Goal: Communication & Community: Share content

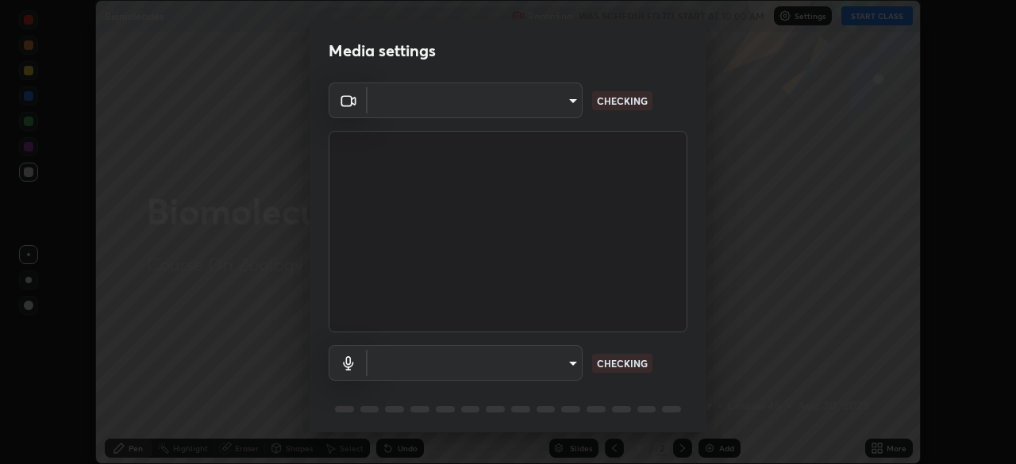
scroll to position [56, 0]
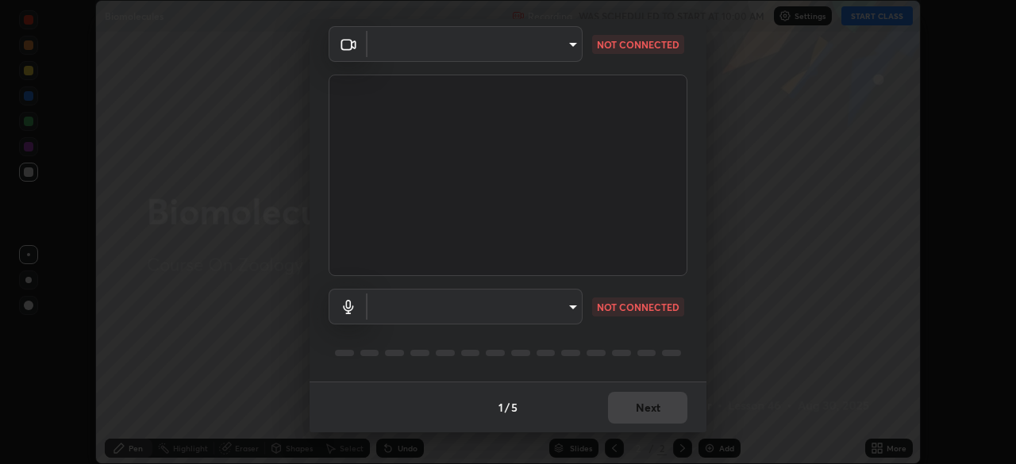
type input "d5d1096bb91751ddbc4e14a102c0e37309a205399cb77019be1f1076424a97fc"
type input "default"
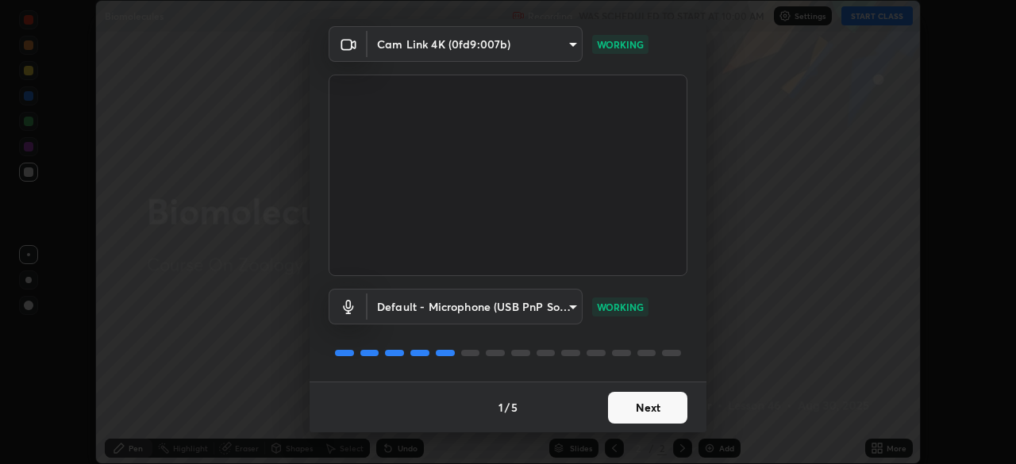
click at [645, 408] on button "Next" at bounding box center [647, 408] width 79 height 32
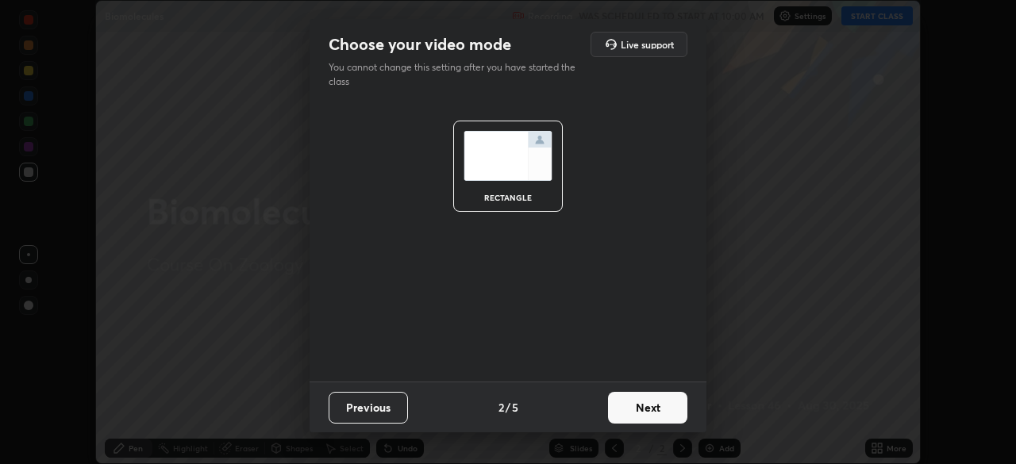
click at [381, 410] on button "Previous" at bounding box center [368, 408] width 79 height 32
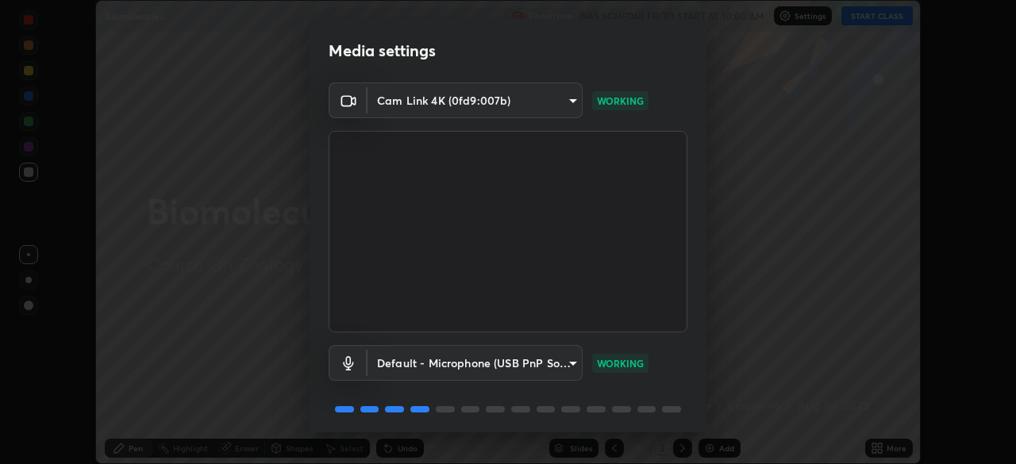
scroll to position [56, 0]
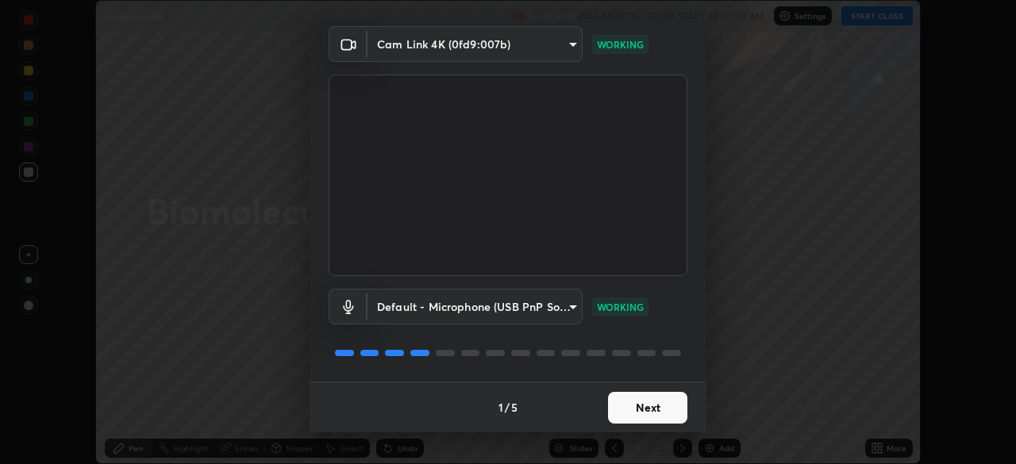
click at [647, 410] on button "Next" at bounding box center [647, 408] width 79 height 32
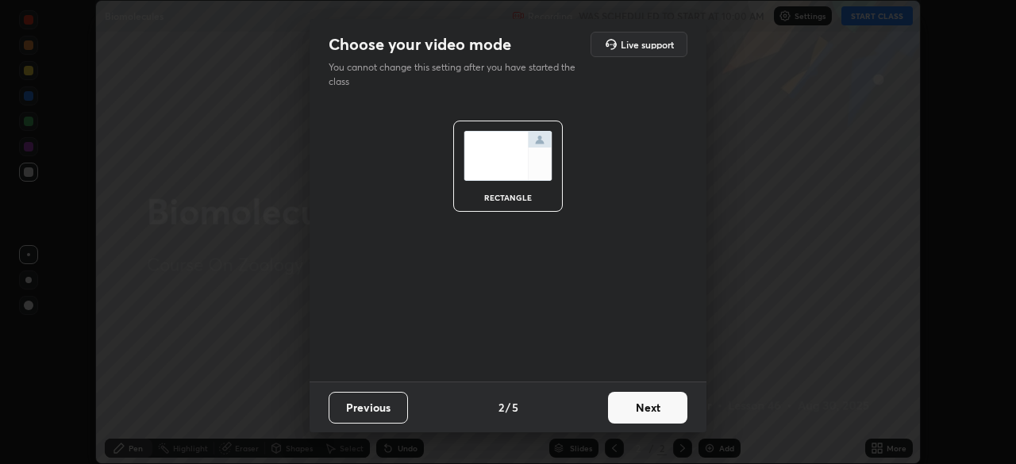
click at [654, 410] on button "Next" at bounding box center [647, 408] width 79 height 32
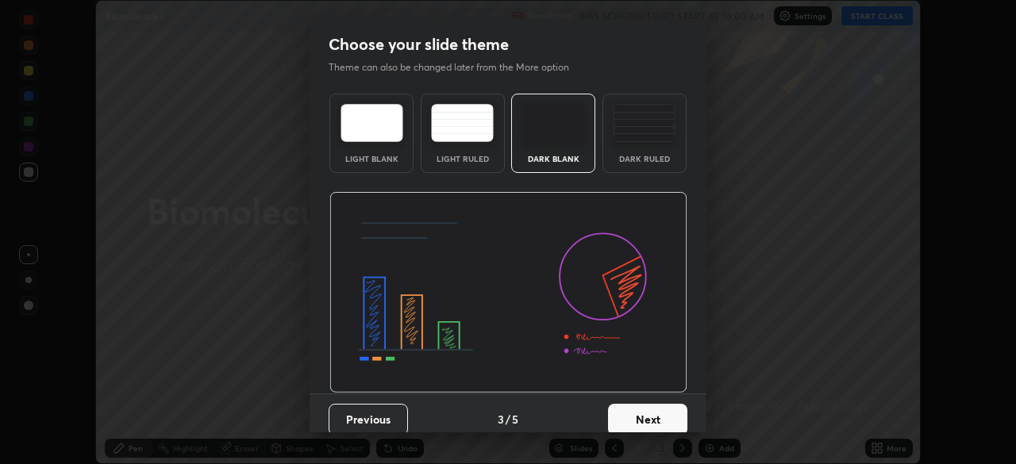
click at [652, 414] on button "Next" at bounding box center [647, 420] width 79 height 32
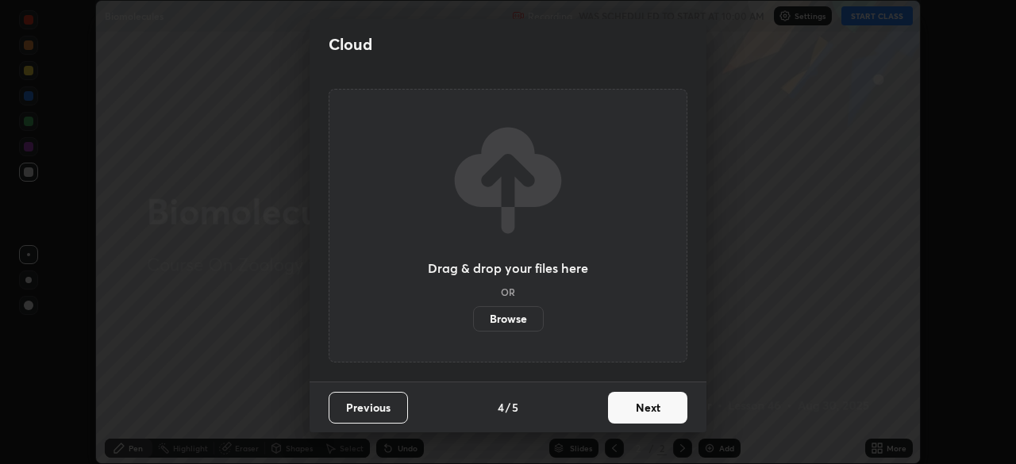
click at [656, 407] on button "Next" at bounding box center [647, 408] width 79 height 32
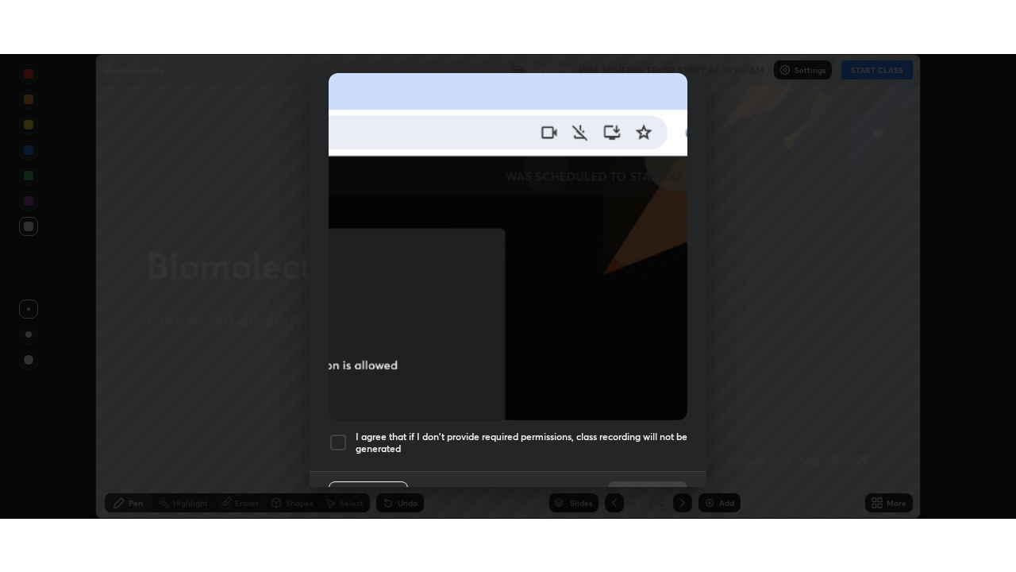
scroll to position [380, 0]
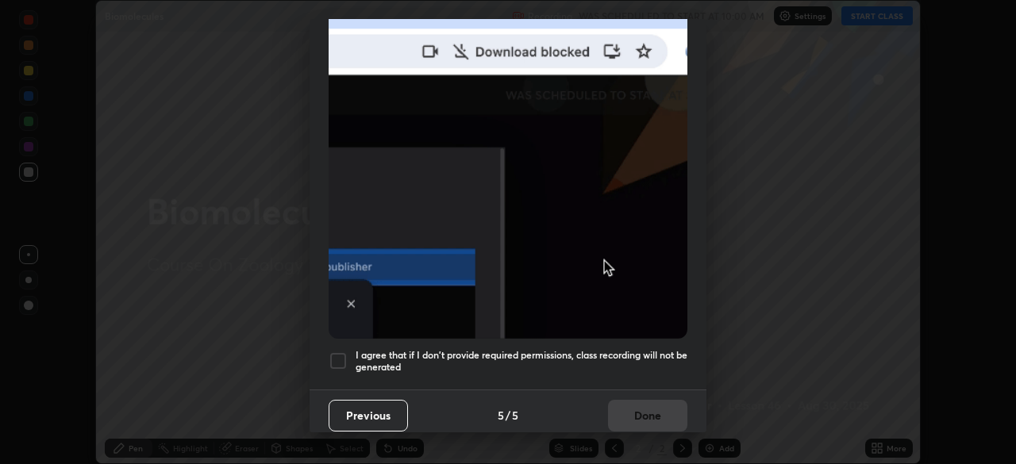
click at [341, 355] on div at bounding box center [338, 361] width 19 height 19
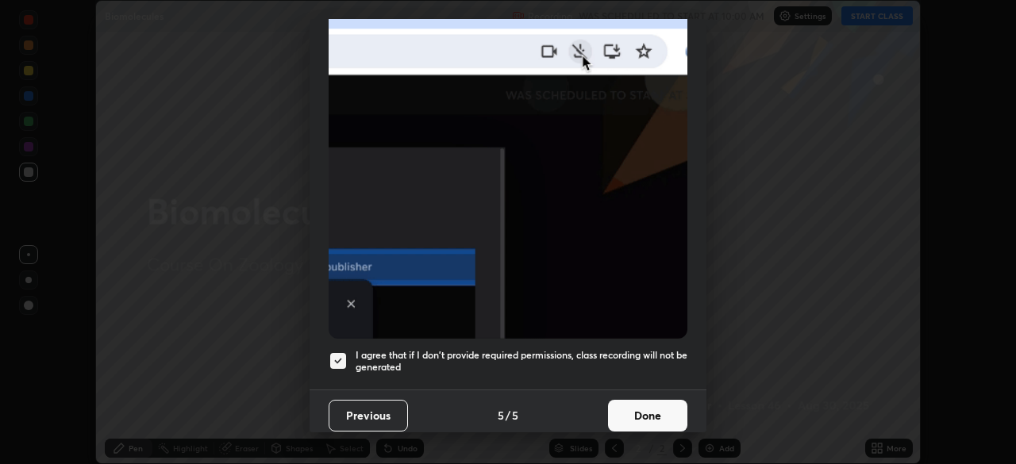
click at [649, 408] on button "Done" at bounding box center [647, 416] width 79 height 32
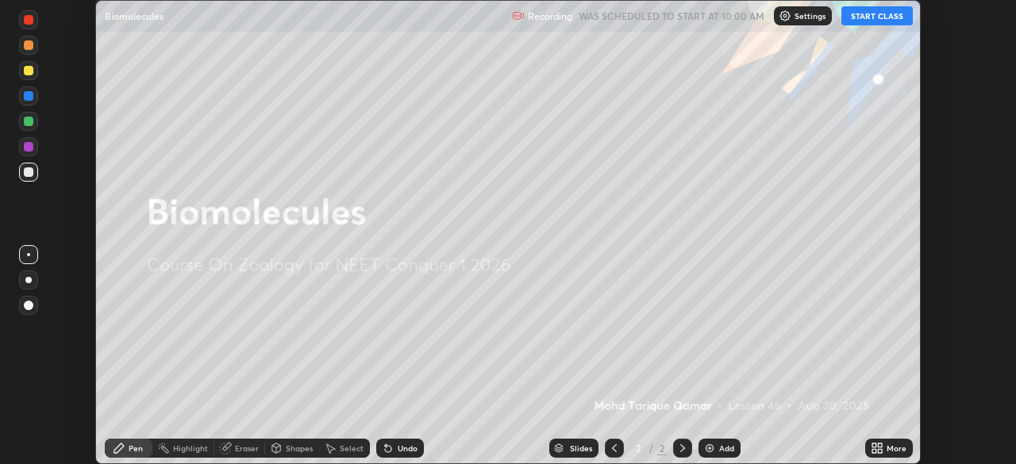
click at [900, 450] on div "More" at bounding box center [897, 449] width 20 height 8
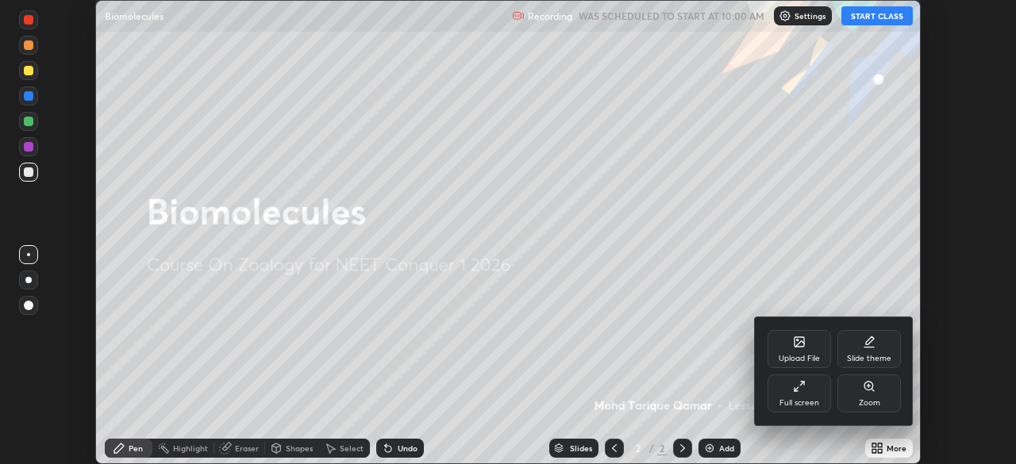
click at [795, 393] on div "Full screen" at bounding box center [800, 394] width 64 height 38
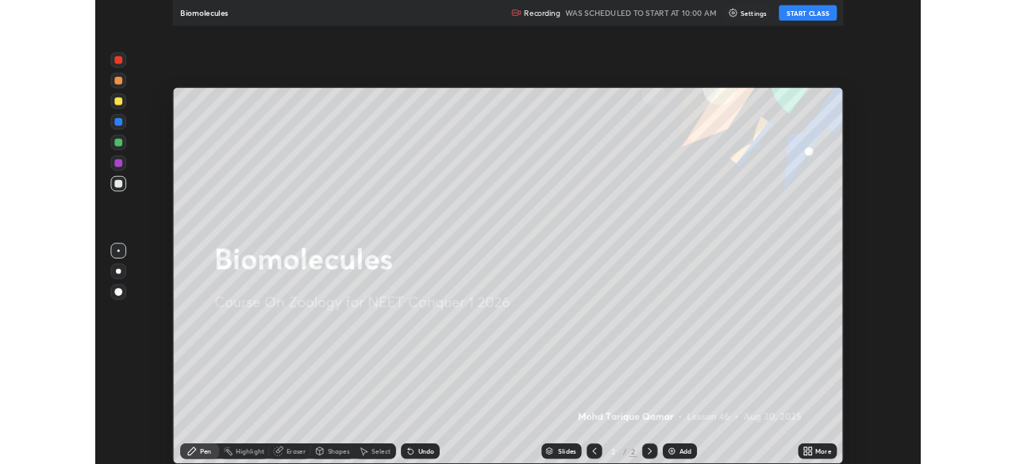
scroll to position [572, 1016]
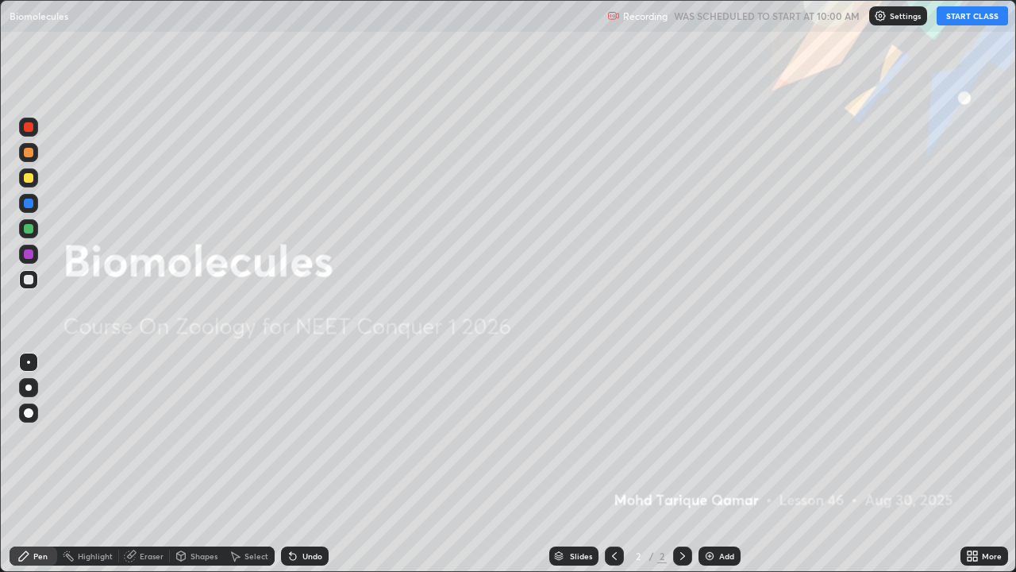
click at [983, 21] on button "START CLASS" at bounding box center [972, 15] width 71 height 19
click at [32, 414] on div at bounding box center [29, 413] width 10 height 10
click at [730, 464] on div "Add" at bounding box center [726, 556] width 15 height 8
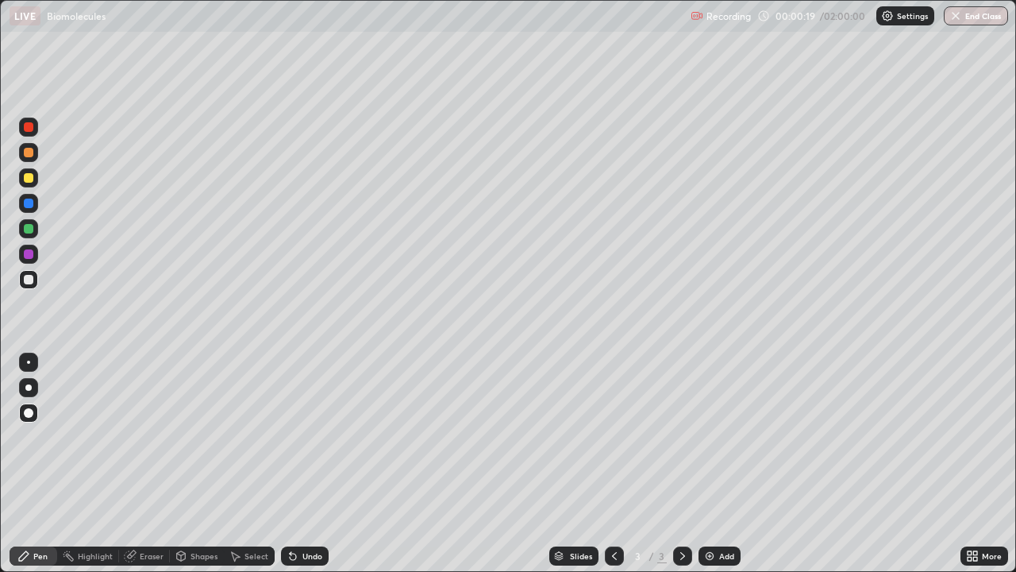
click at [29, 279] on div at bounding box center [29, 280] width 10 height 10
click at [33, 252] on div at bounding box center [29, 254] width 10 height 10
click at [723, 464] on div "Add" at bounding box center [726, 556] width 15 height 8
click at [29, 227] on div at bounding box center [29, 229] width 10 height 10
click at [727, 464] on div "Add" at bounding box center [726, 556] width 15 height 8
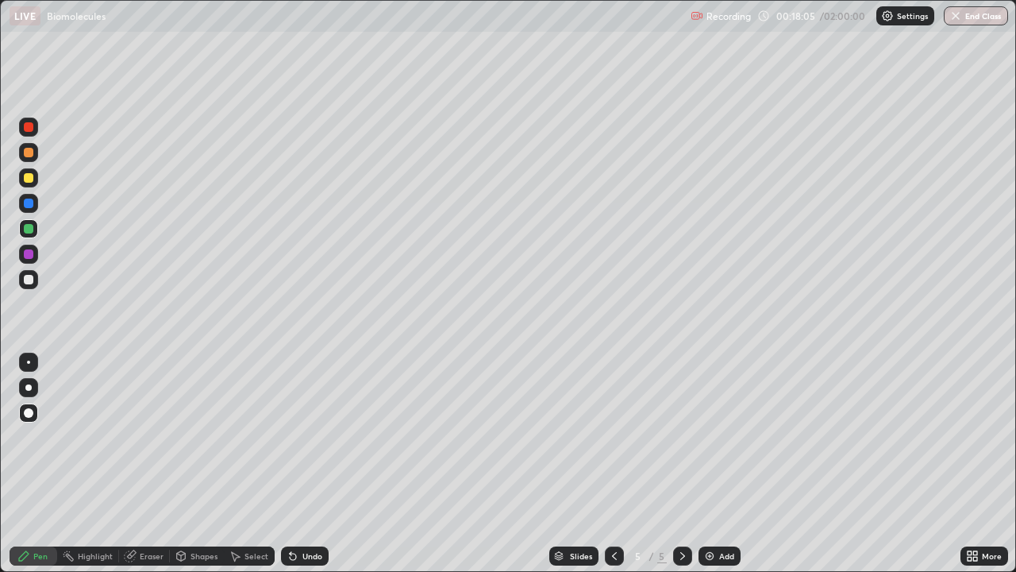
click at [28, 279] on div at bounding box center [29, 280] width 10 height 10
click at [147, 464] on div "Eraser" at bounding box center [152, 556] width 24 height 8
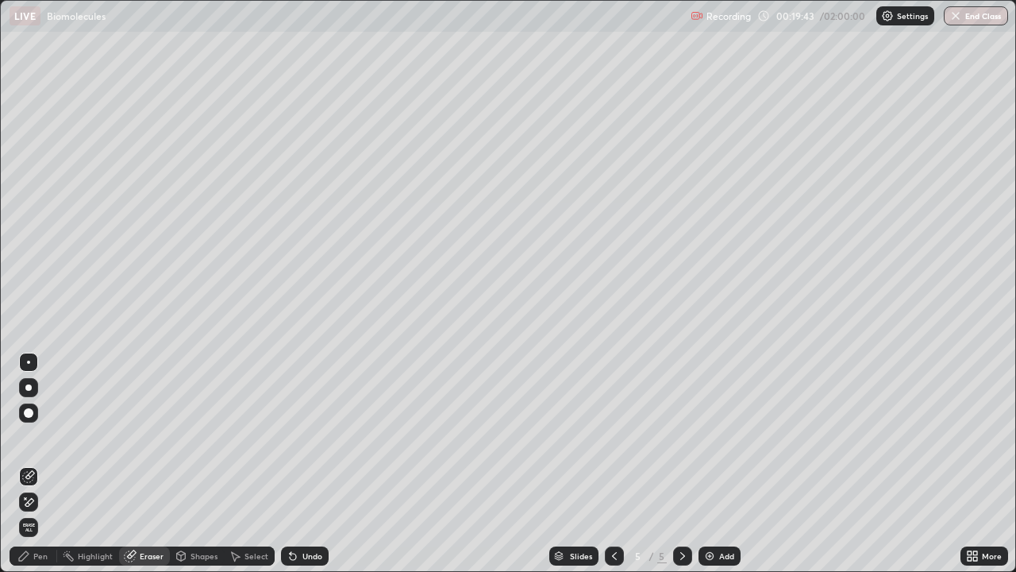
click at [38, 464] on div "Pen" at bounding box center [40, 556] width 14 height 8
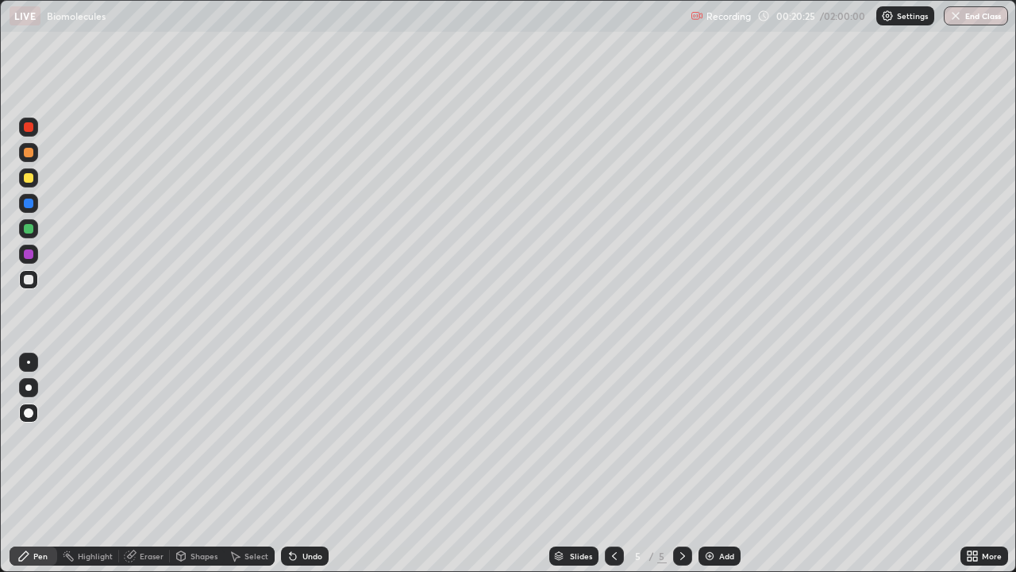
click at [28, 228] on div at bounding box center [29, 229] width 10 height 10
click at [90, 464] on div "Highlight" at bounding box center [88, 555] width 62 height 19
click at [156, 464] on div "Eraser" at bounding box center [152, 556] width 24 height 8
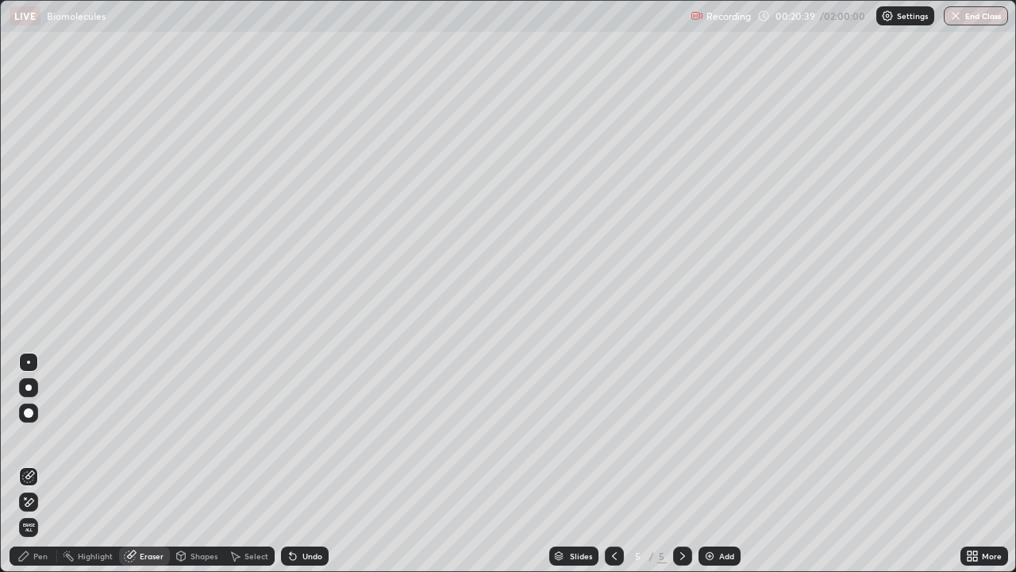
click at [43, 464] on div "Pen" at bounding box center [40, 556] width 14 height 8
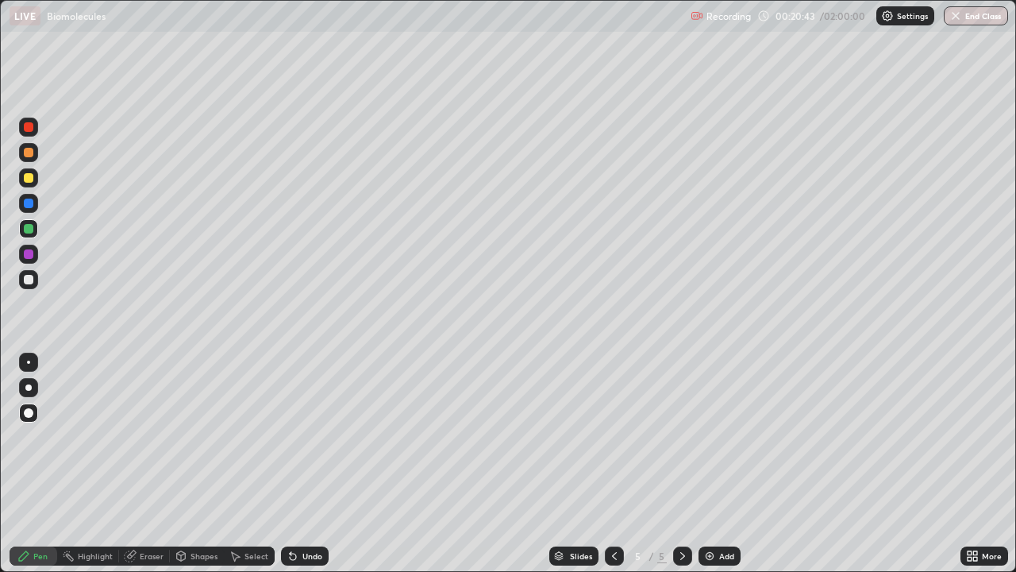
click at [33, 463] on div at bounding box center [28, 444] width 25 height 191
click at [34, 464] on div at bounding box center [28, 444] width 25 height 191
click at [148, 464] on div "Eraser" at bounding box center [152, 556] width 24 height 8
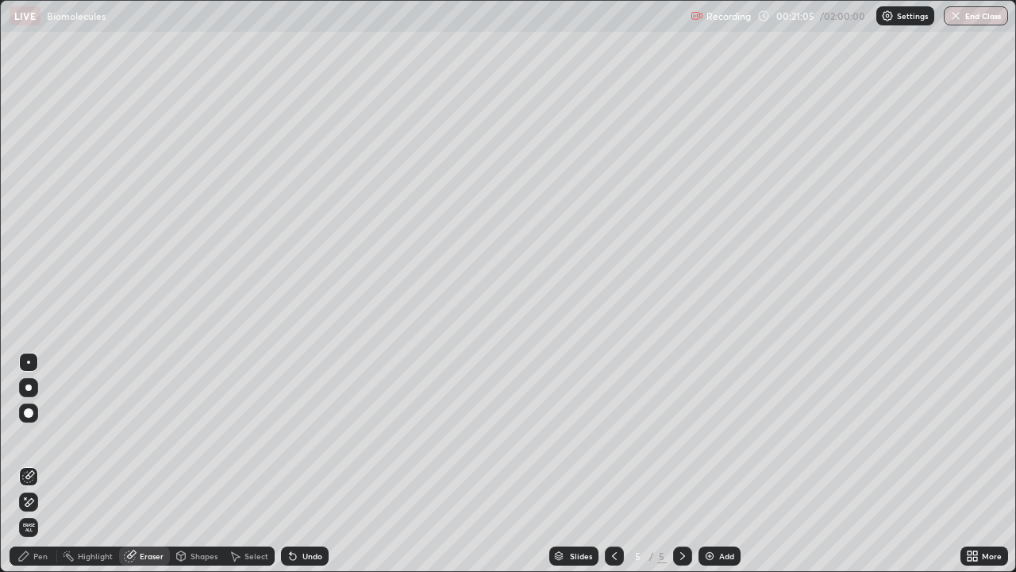
click at [40, 464] on div "Pen" at bounding box center [40, 556] width 14 height 8
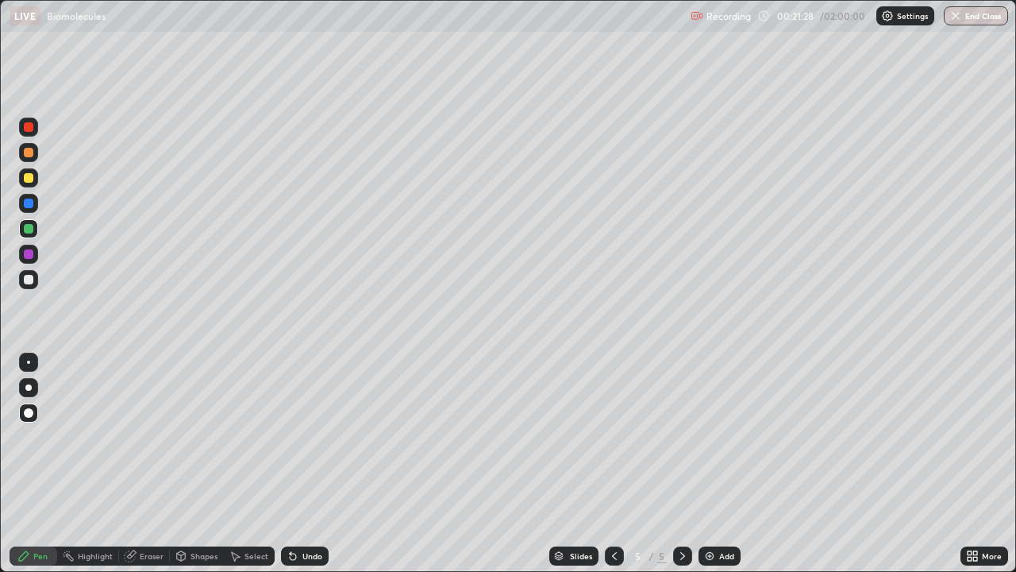
click at [42, 464] on div "Pen" at bounding box center [40, 556] width 14 height 8
click at [147, 464] on div "Eraser" at bounding box center [152, 556] width 24 height 8
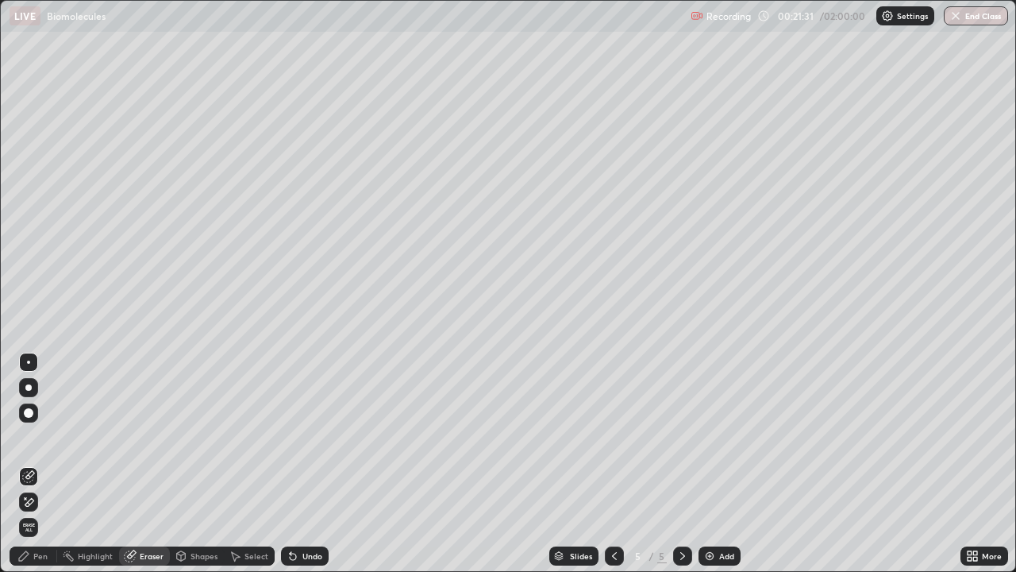
click at [32, 464] on div "Pen" at bounding box center [34, 555] width 48 height 19
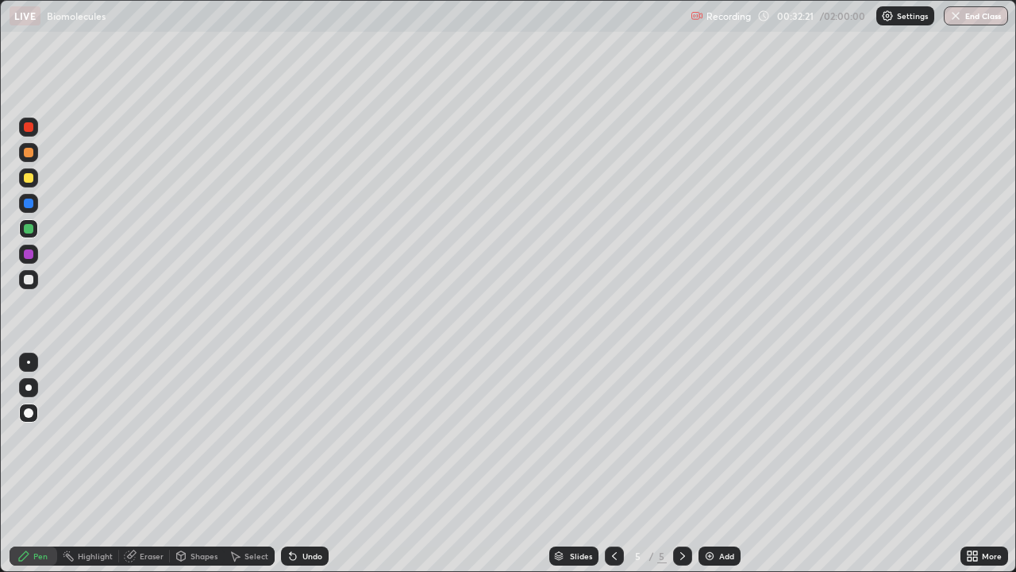
click at [728, 464] on div "Add" at bounding box center [726, 556] width 15 height 8
click at [26, 233] on div at bounding box center [29, 229] width 10 height 10
click at [29, 255] on div at bounding box center [29, 254] width 10 height 10
click at [141, 464] on div "Eraser" at bounding box center [152, 556] width 24 height 8
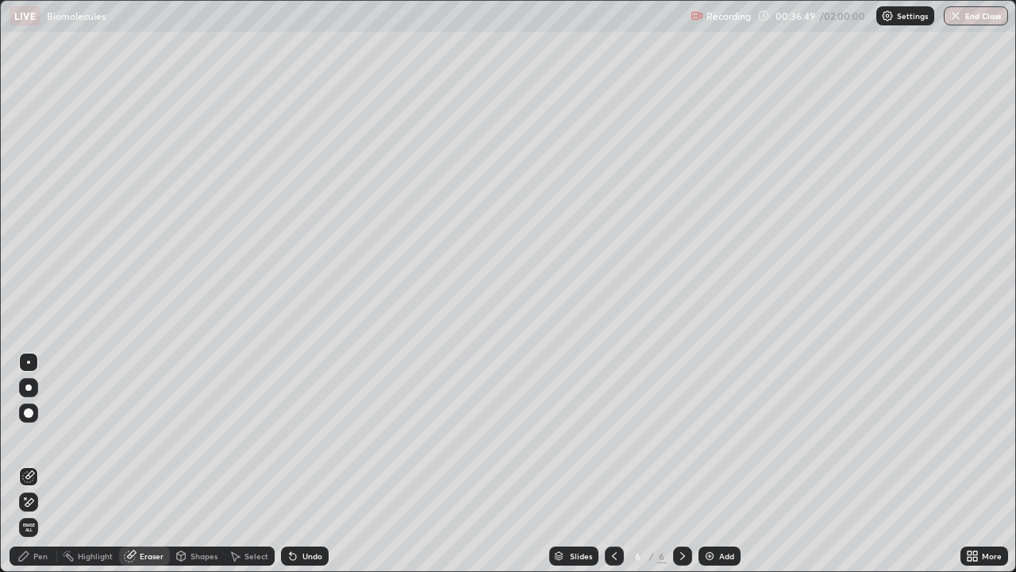
click at [41, 464] on div "Pen" at bounding box center [40, 556] width 14 height 8
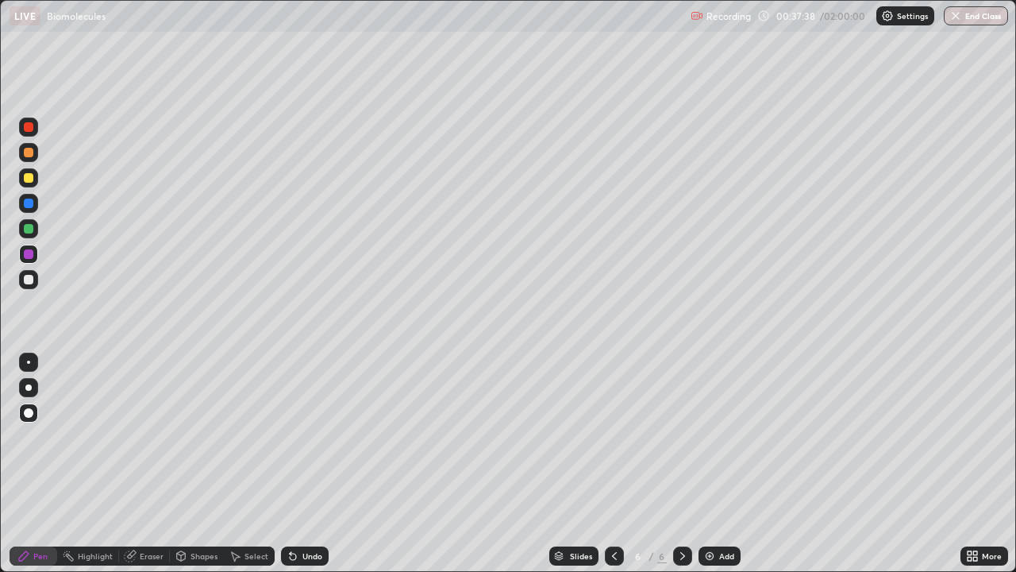
click at [729, 464] on div "Add" at bounding box center [726, 556] width 15 height 8
click at [30, 414] on div at bounding box center [29, 413] width 10 height 10
click at [27, 280] on div at bounding box center [29, 280] width 10 height 10
click at [30, 232] on div at bounding box center [29, 229] width 10 height 10
click at [736, 464] on div "Add" at bounding box center [720, 555] width 42 height 19
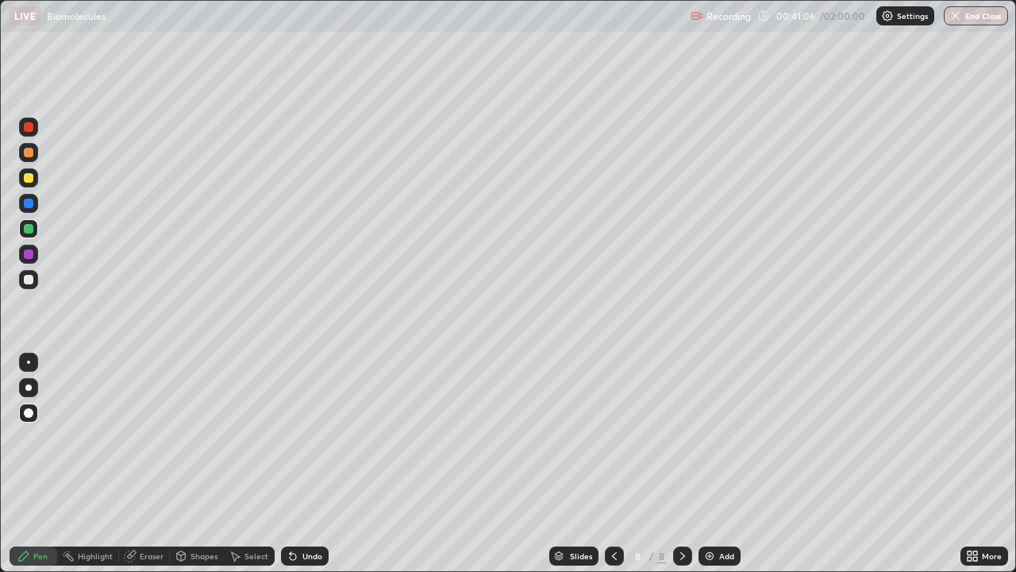
click at [613, 464] on icon at bounding box center [614, 556] width 5 height 8
click at [31, 153] on div at bounding box center [29, 153] width 10 height 10
click at [406, 464] on div "Slides 7 / 8 Add" at bounding box center [645, 556] width 632 height 32
click at [729, 464] on div "Add" at bounding box center [726, 556] width 15 height 8
click at [27, 280] on div at bounding box center [29, 280] width 10 height 10
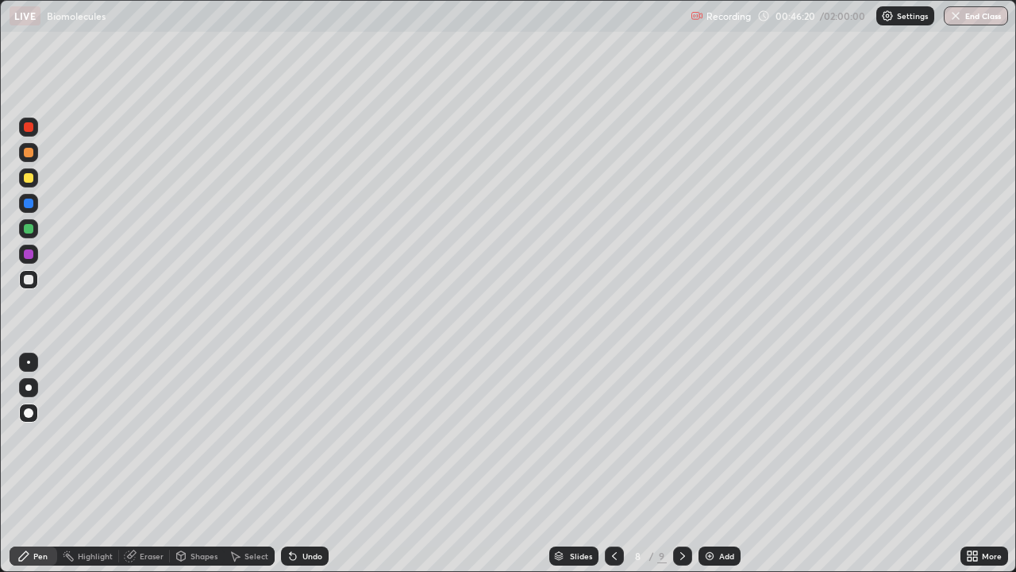
click at [145, 464] on div "Eraser" at bounding box center [152, 556] width 24 height 8
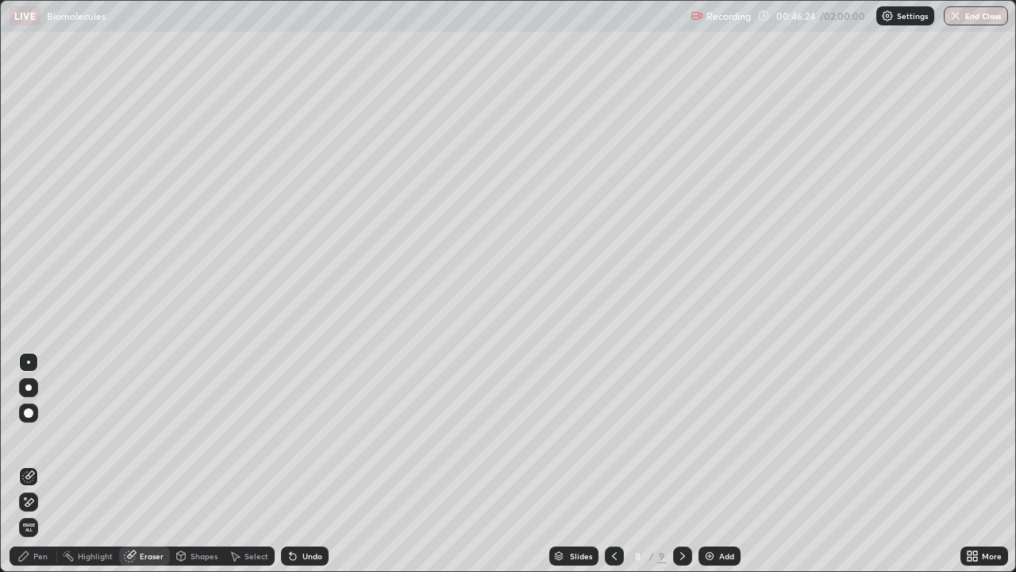
click at [38, 464] on div "Pen" at bounding box center [34, 555] width 48 height 19
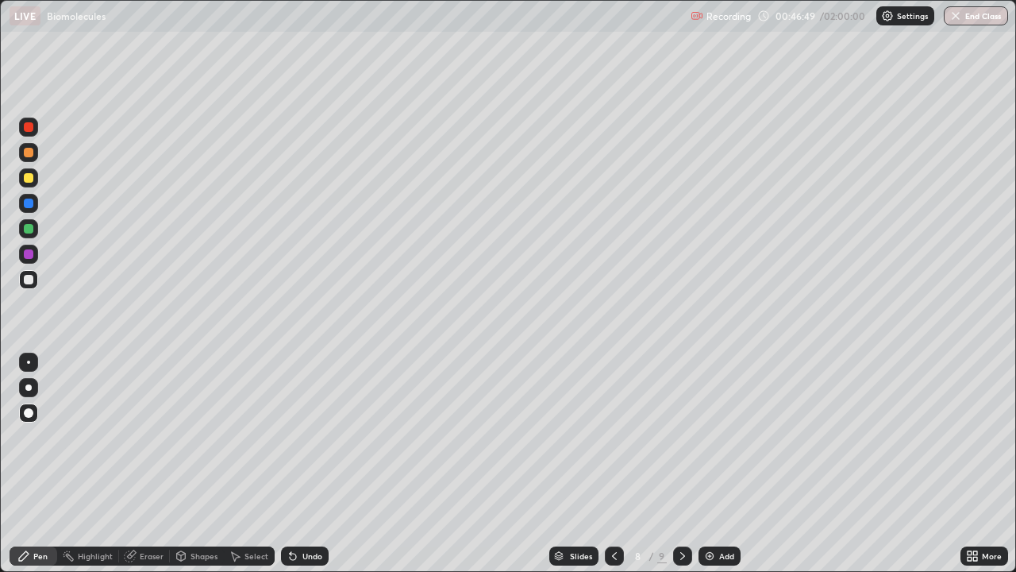
click at [41, 464] on div "Pen" at bounding box center [40, 556] width 14 height 8
click at [26, 233] on div at bounding box center [29, 229] width 10 height 10
click at [144, 464] on div "Eraser" at bounding box center [152, 556] width 24 height 8
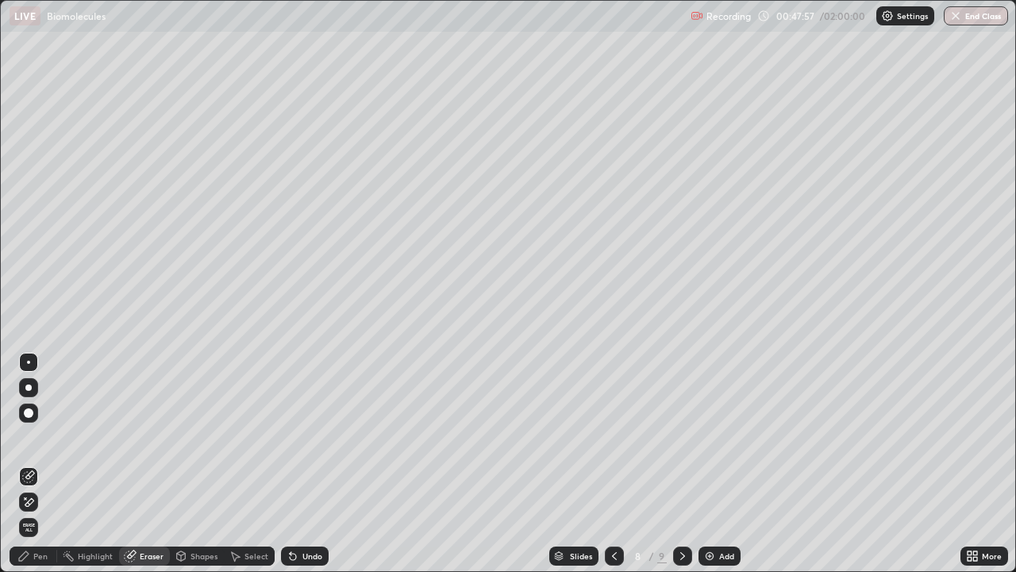
click at [40, 464] on div "Pen" at bounding box center [40, 556] width 14 height 8
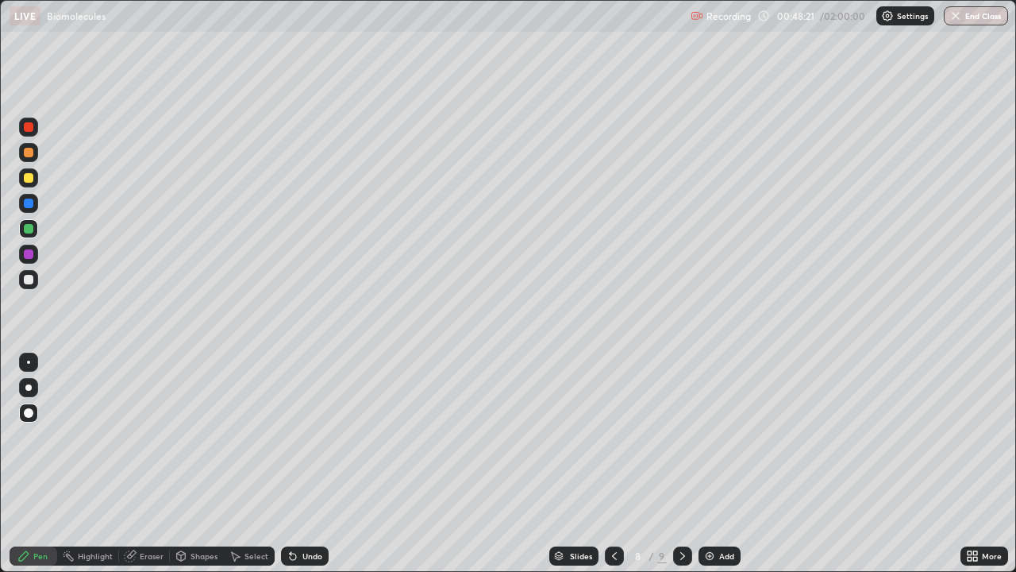
click at [27, 256] on div at bounding box center [29, 254] width 10 height 10
click at [30, 283] on div at bounding box center [29, 280] width 10 height 10
click at [143, 464] on div "Eraser" at bounding box center [144, 555] width 51 height 19
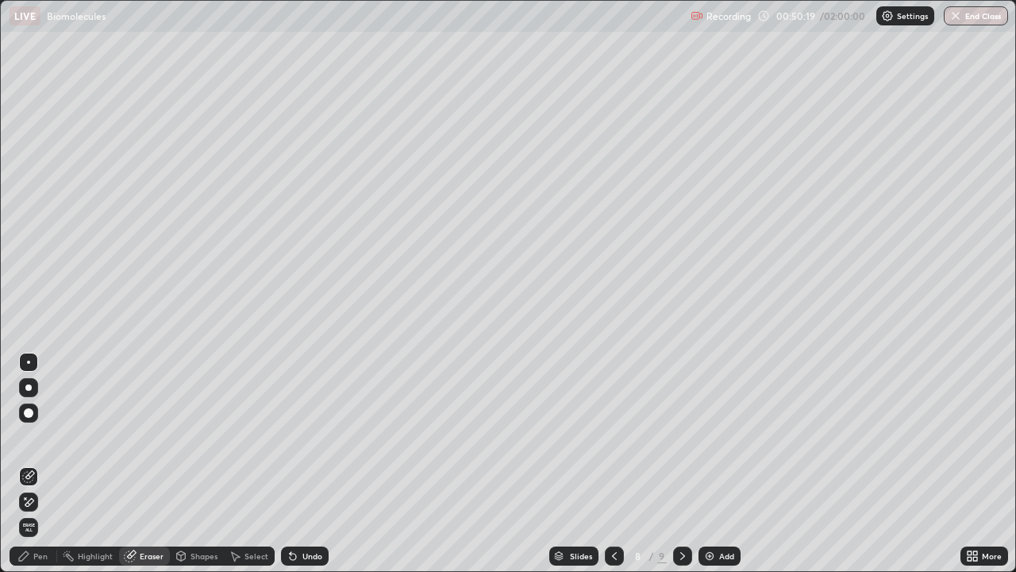
click at [44, 464] on div "Pen" at bounding box center [40, 556] width 14 height 8
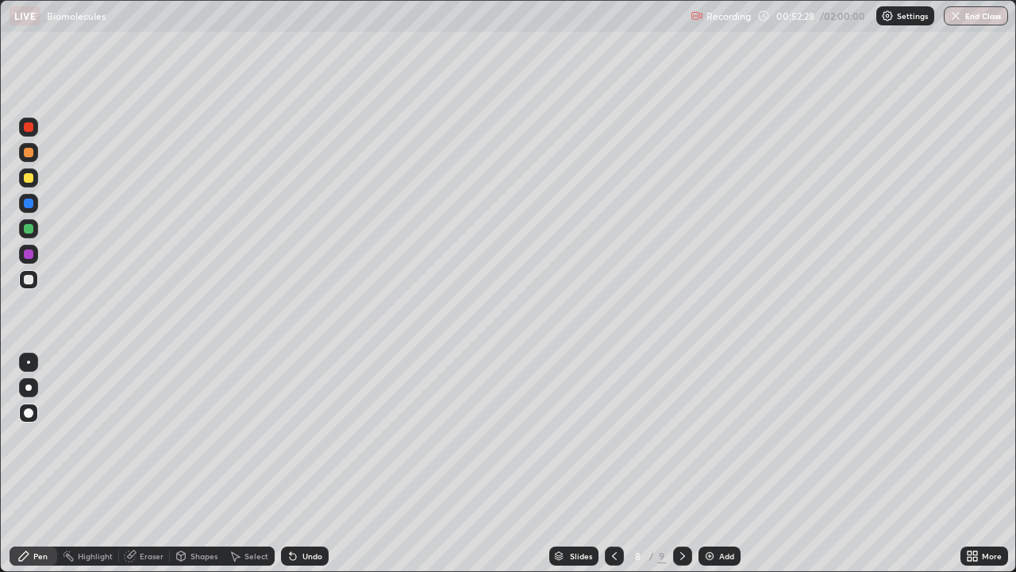
click at [40, 286] on div at bounding box center [28, 279] width 25 height 25
click at [32, 255] on div at bounding box center [29, 254] width 10 height 10
click at [715, 464] on div "Slides 8 / 9 Add" at bounding box center [645, 556] width 632 height 32
click at [726, 464] on div "Add" at bounding box center [726, 556] width 15 height 8
click at [29, 279] on div at bounding box center [29, 280] width 10 height 10
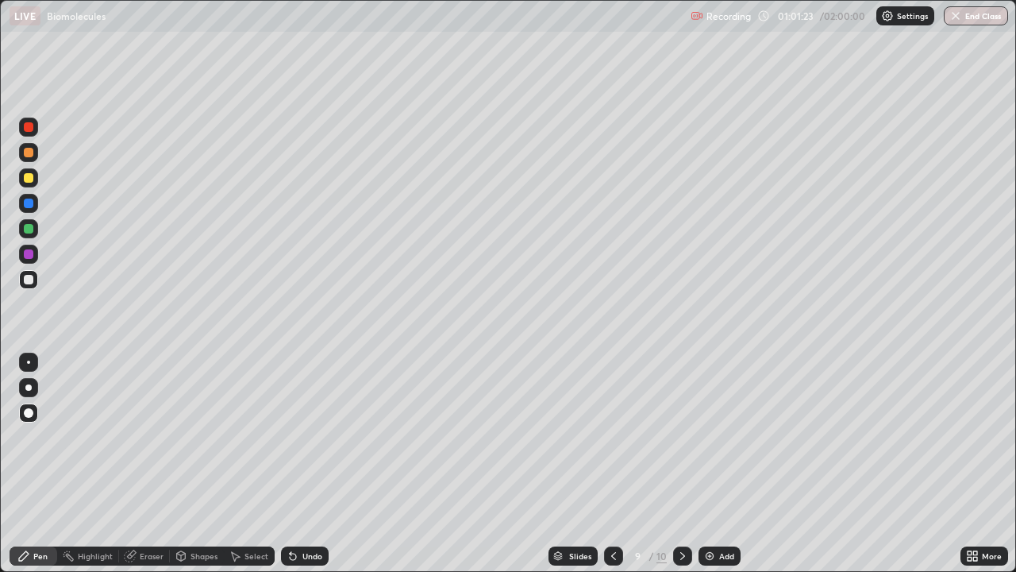
click at [147, 464] on div "Eraser" at bounding box center [144, 555] width 51 height 19
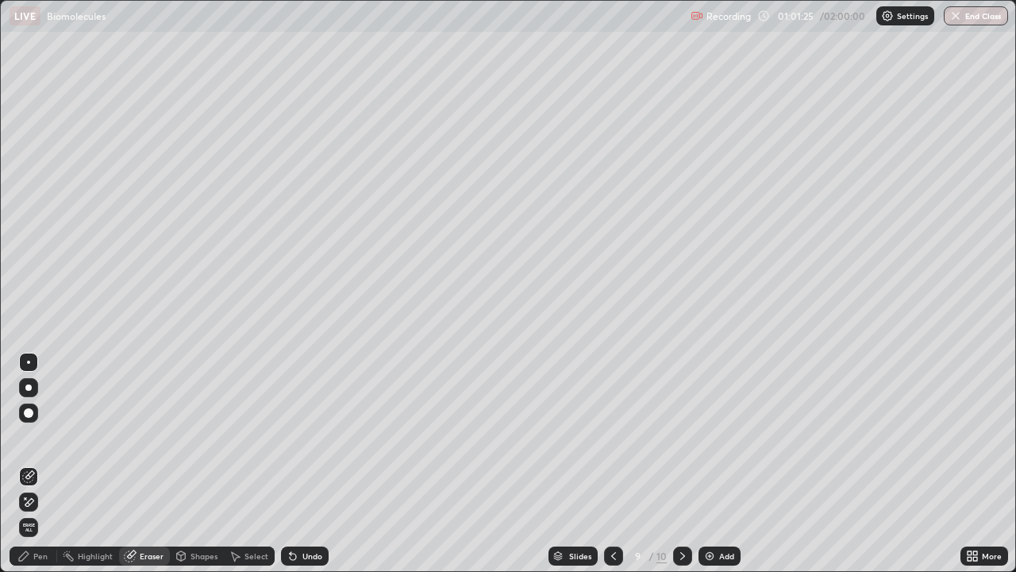
click at [44, 464] on div "Pen" at bounding box center [34, 555] width 48 height 19
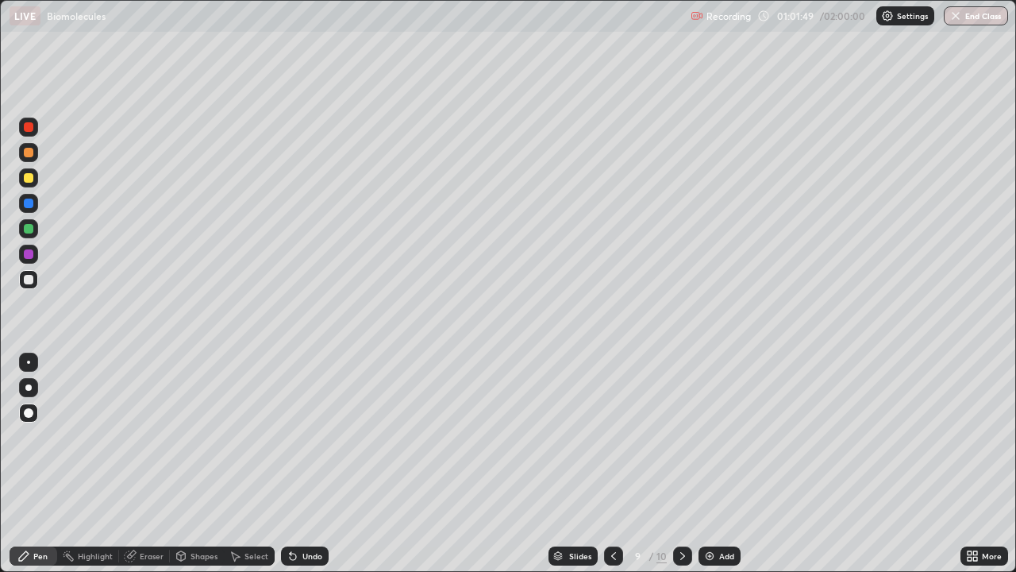
click at [27, 255] on div at bounding box center [29, 254] width 10 height 10
click at [26, 227] on div at bounding box center [29, 229] width 10 height 10
click at [34, 319] on div "Erase all" at bounding box center [29, 286] width 38 height 508
click at [149, 464] on div "Eraser" at bounding box center [152, 556] width 24 height 8
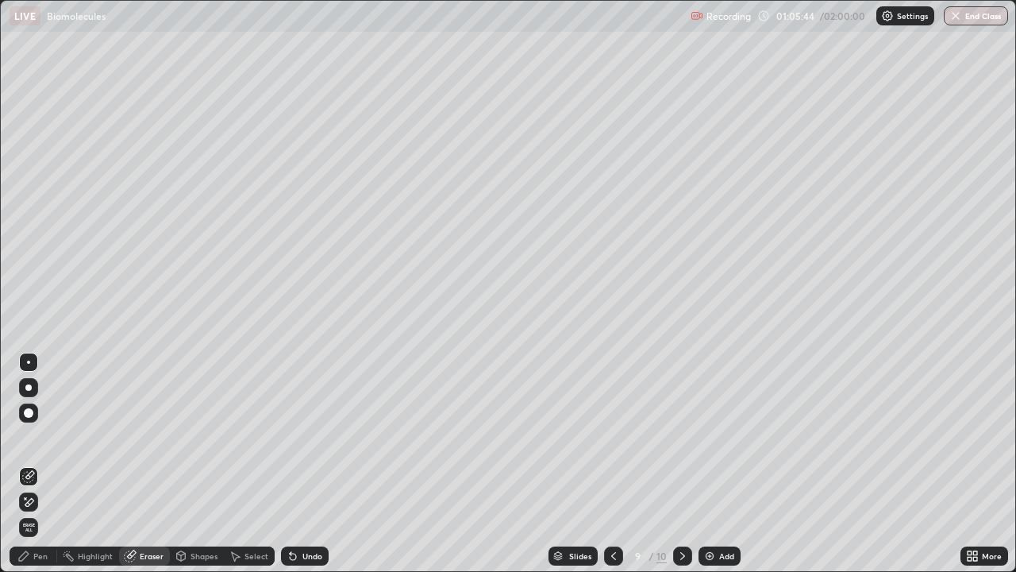
click at [45, 464] on div "Pen" at bounding box center [40, 556] width 14 height 8
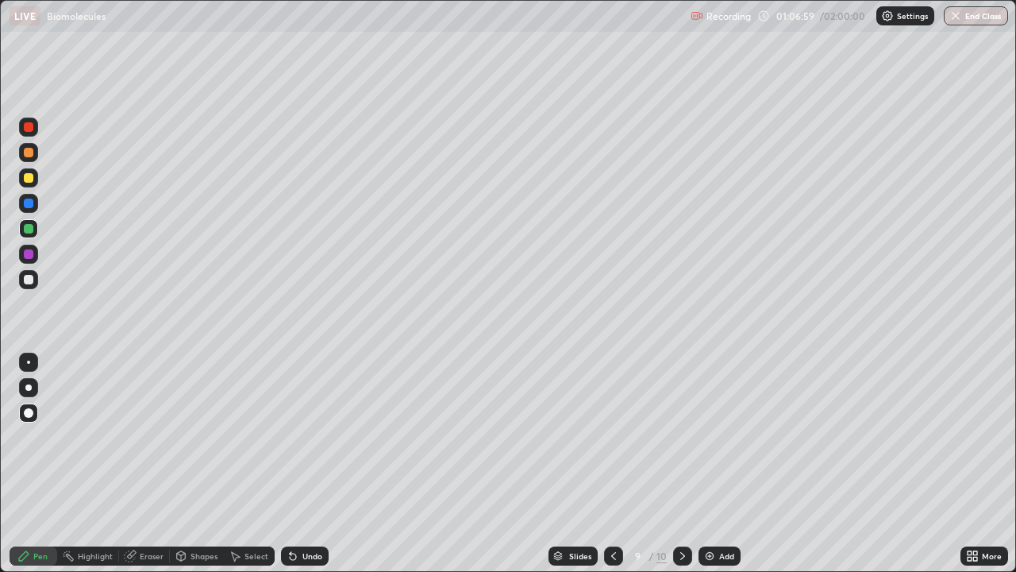
click at [151, 464] on div "Eraser" at bounding box center [152, 556] width 24 height 8
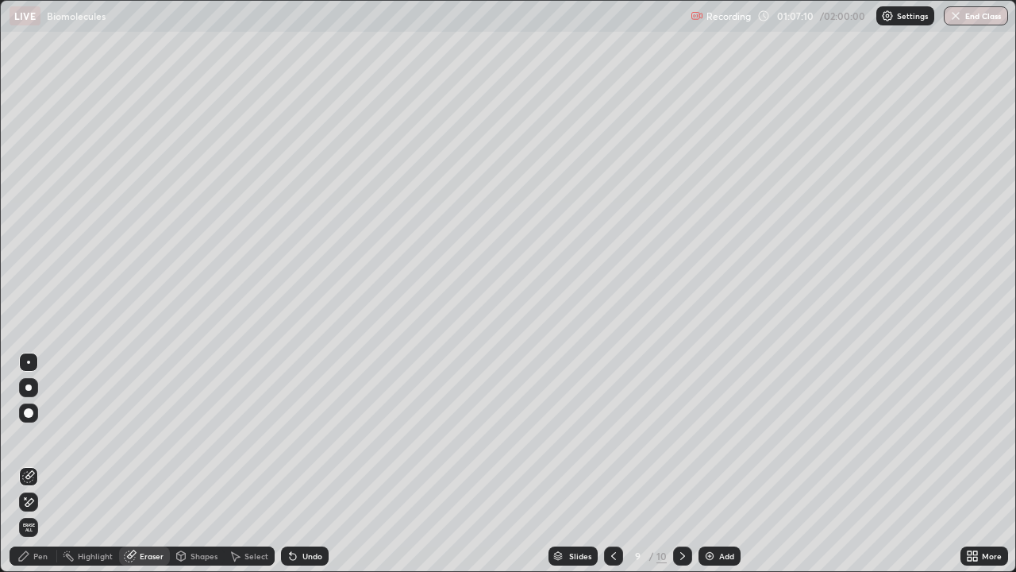
click at [45, 464] on div "Pen" at bounding box center [40, 556] width 14 height 8
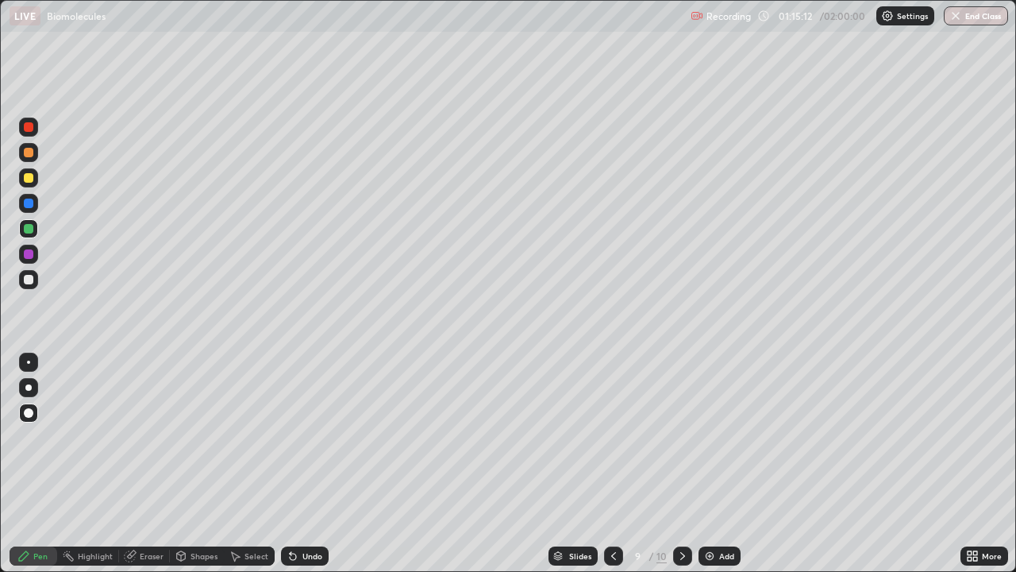
click at [726, 464] on div "Add" at bounding box center [726, 556] width 15 height 8
click at [151, 464] on div "Eraser" at bounding box center [152, 556] width 24 height 8
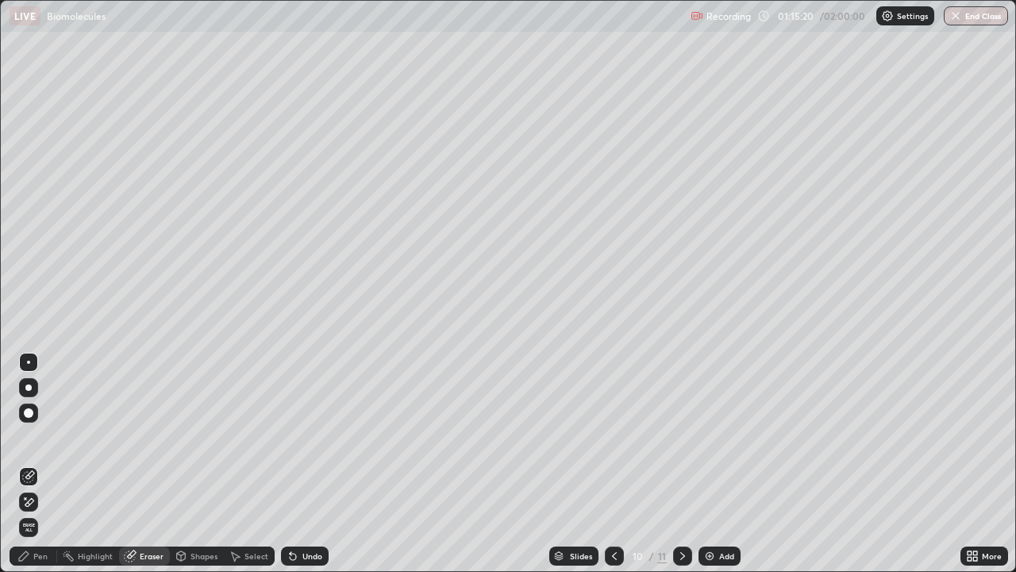
click at [48, 464] on div "Pen" at bounding box center [34, 555] width 48 height 19
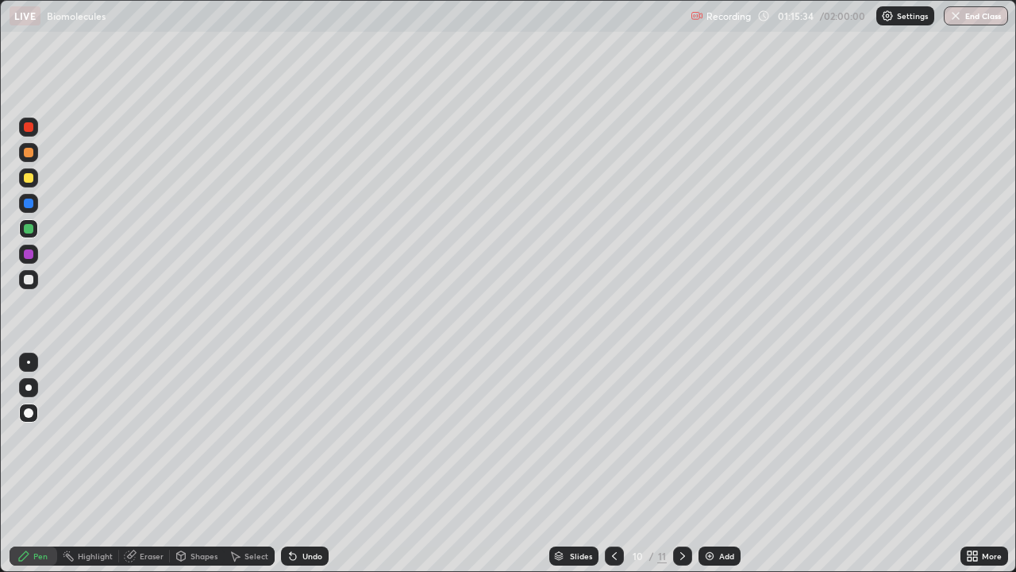
click at [153, 464] on div "Eraser" at bounding box center [152, 556] width 24 height 8
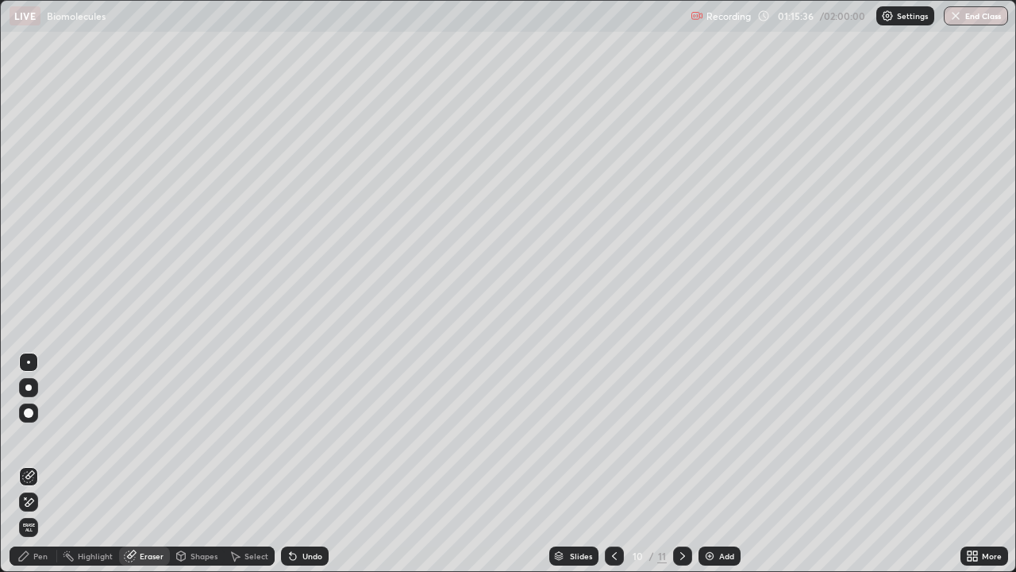
click at [40, 464] on div "Pen" at bounding box center [40, 556] width 14 height 8
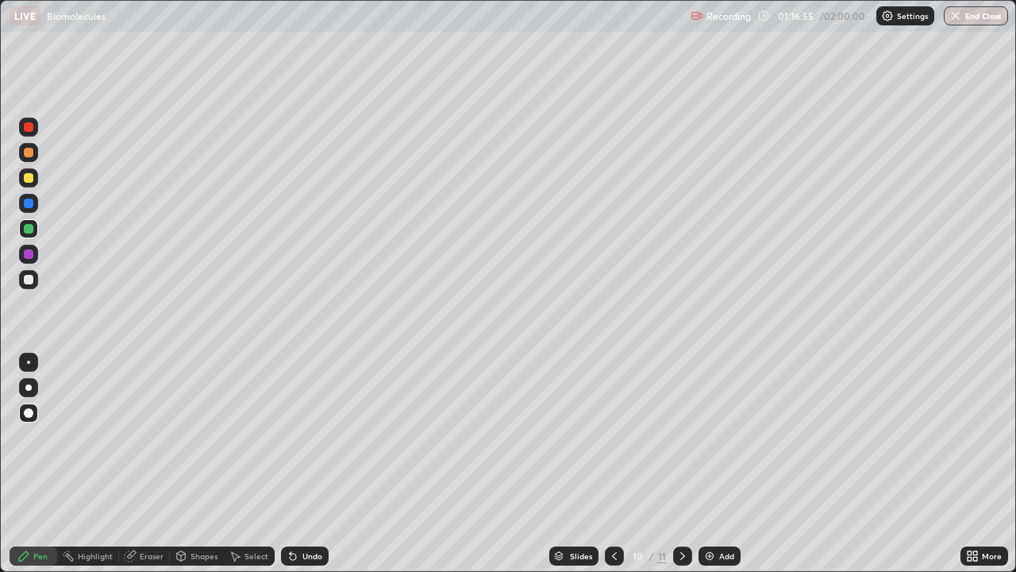
click at [35, 179] on div at bounding box center [28, 177] width 19 height 19
click at [151, 464] on div "Eraser" at bounding box center [152, 556] width 24 height 8
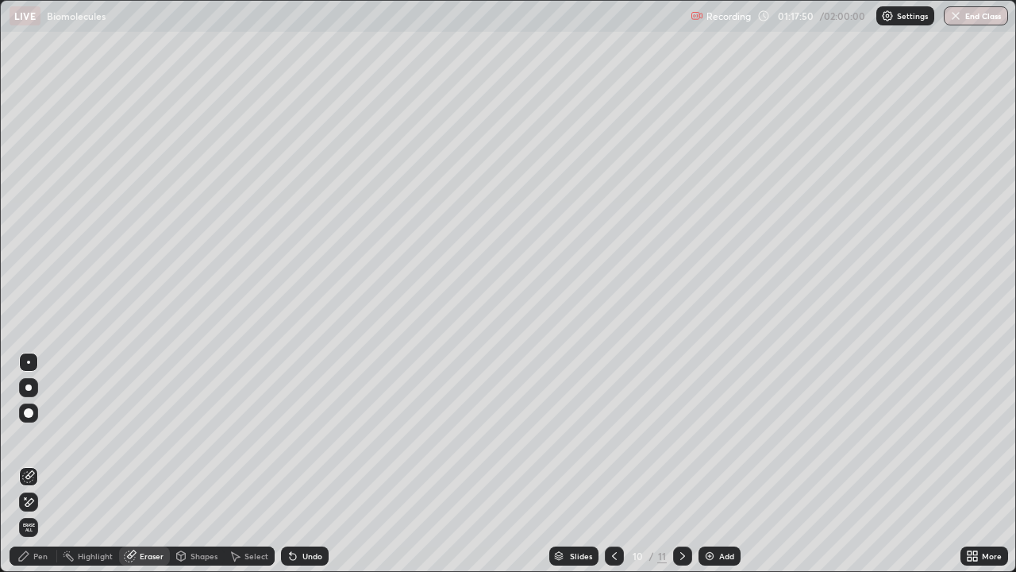
click at [40, 464] on div "Pen" at bounding box center [34, 555] width 48 height 19
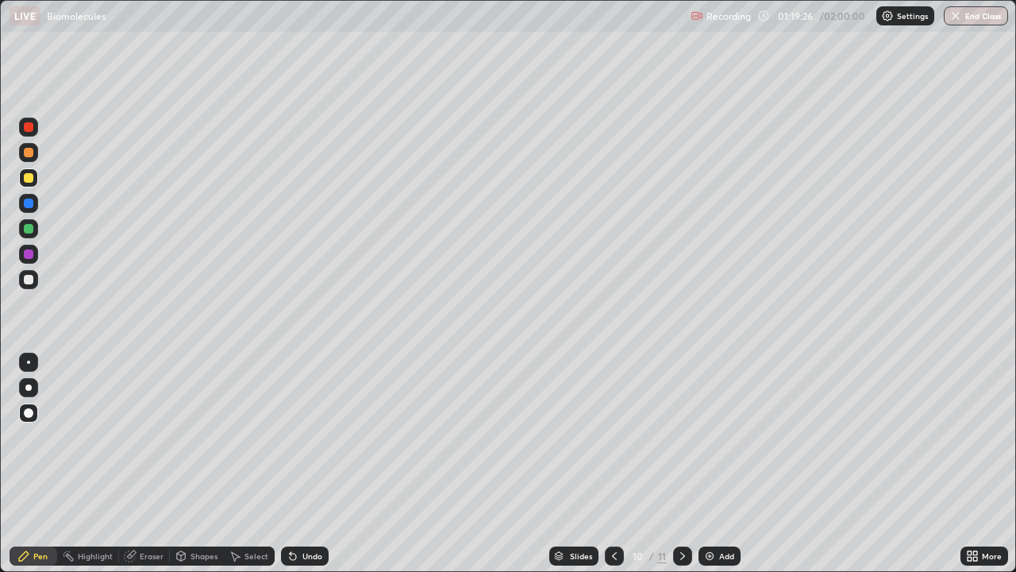
click at [495, 464] on div "Slides 10 / 11 Add" at bounding box center [645, 556] width 632 height 32
click at [725, 464] on div "Add" at bounding box center [726, 556] width 15 height 8
click at [150, 464] on div "Eraser" at bounding box center [152, 556] width 24 height 8
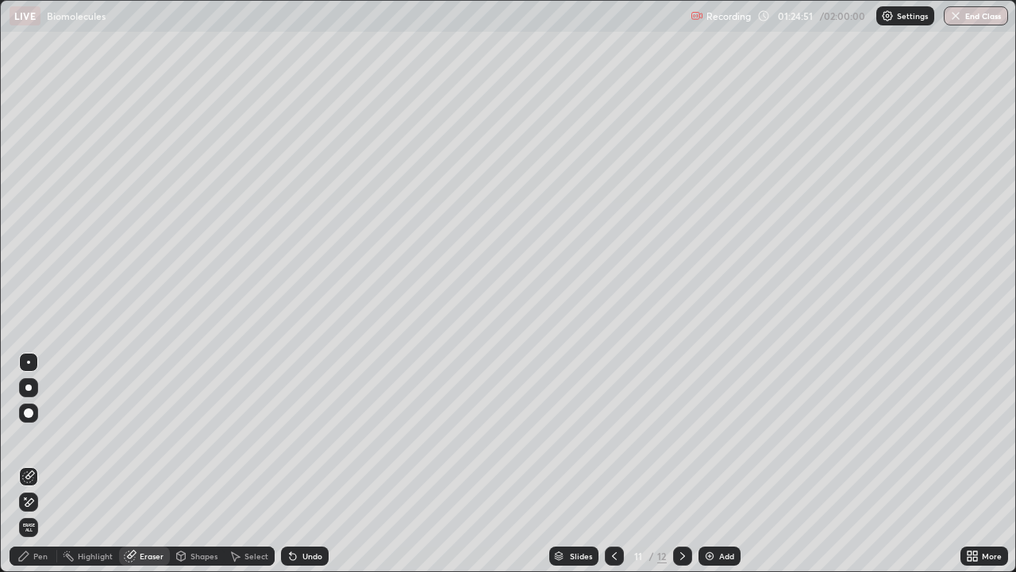
click at [38, 464] on div "Pen" at bounding box center [40, 556] width 14 height 8
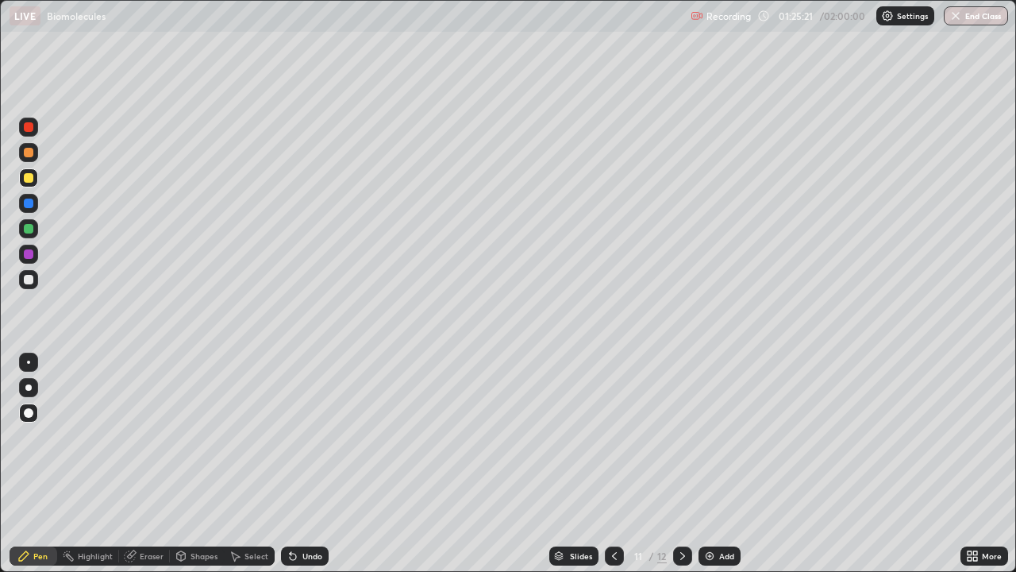
click at [145, 464] on div "Eraser" at bounding box center [152, 556] width 24 height 8
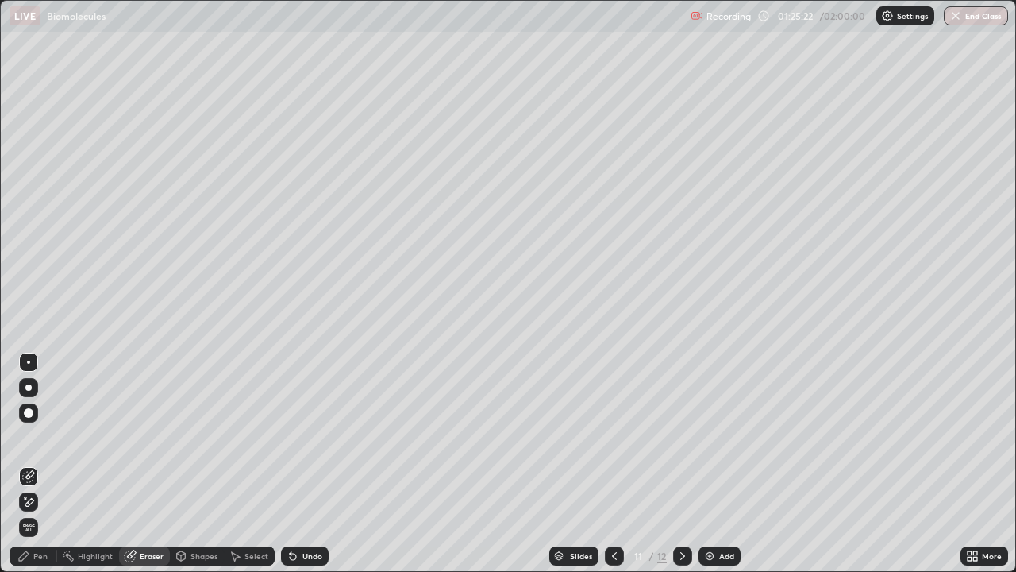
click at [93, 464] on div "Highlight" at bounding box center [95, 556] width 35 height 8
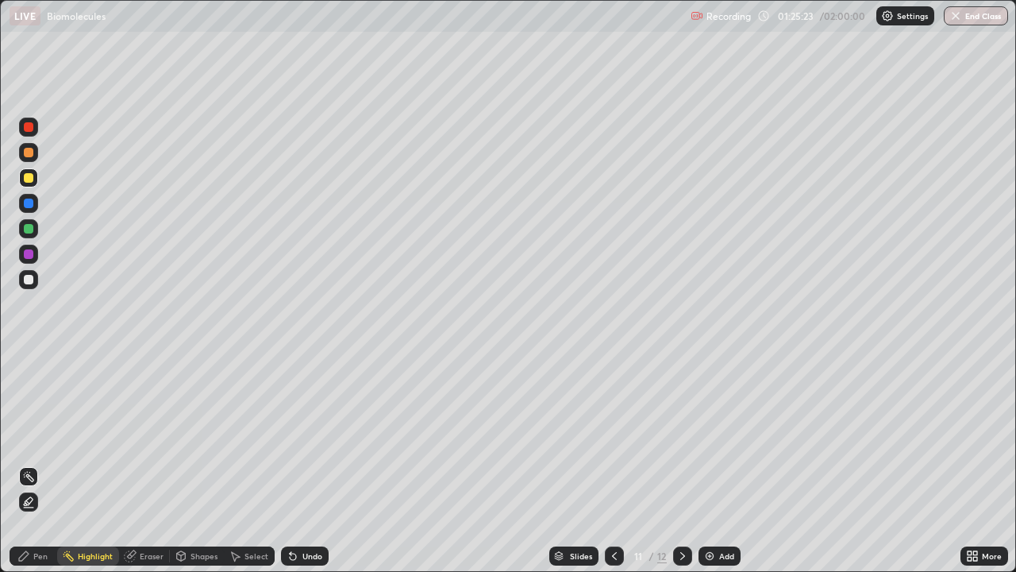
click at [33, 464] on div "Pen" at bounding box center [40, 556] width 14 height 8
click at [356, 464] on div "Slides 11 / 12 Add" at bounding box center [645, 556] width 632 height 32
click at [536, 464] on div "Slides 11 / 12 Add" at bounding box center [645, 556] width 632 height 32
click at [154, 464] on div "Eraser" at bounding box center [152, 556] width 24 height 8
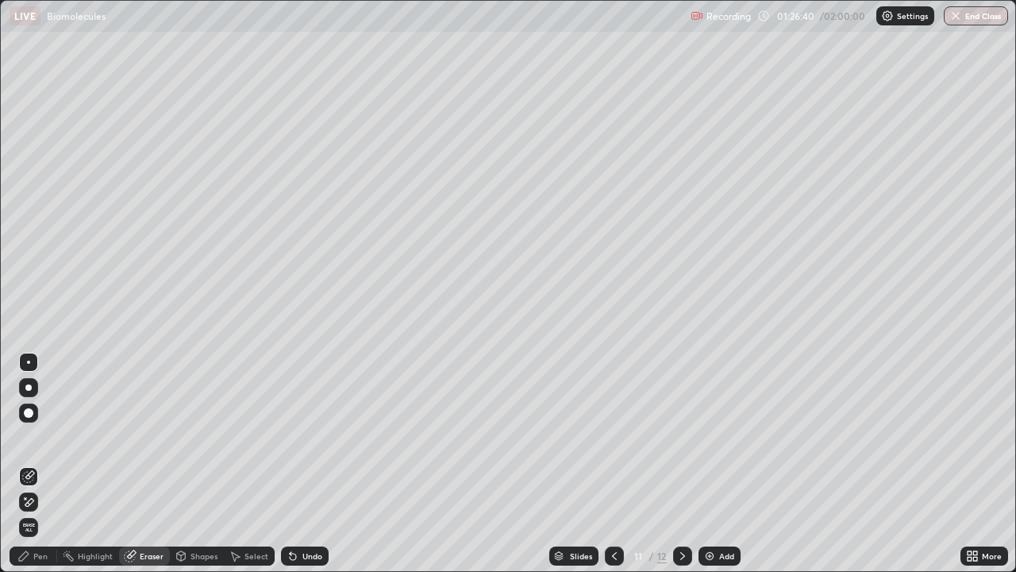
click at [34, 464] on div "Pen" at bounding box center [34, 555] width 48 height 19
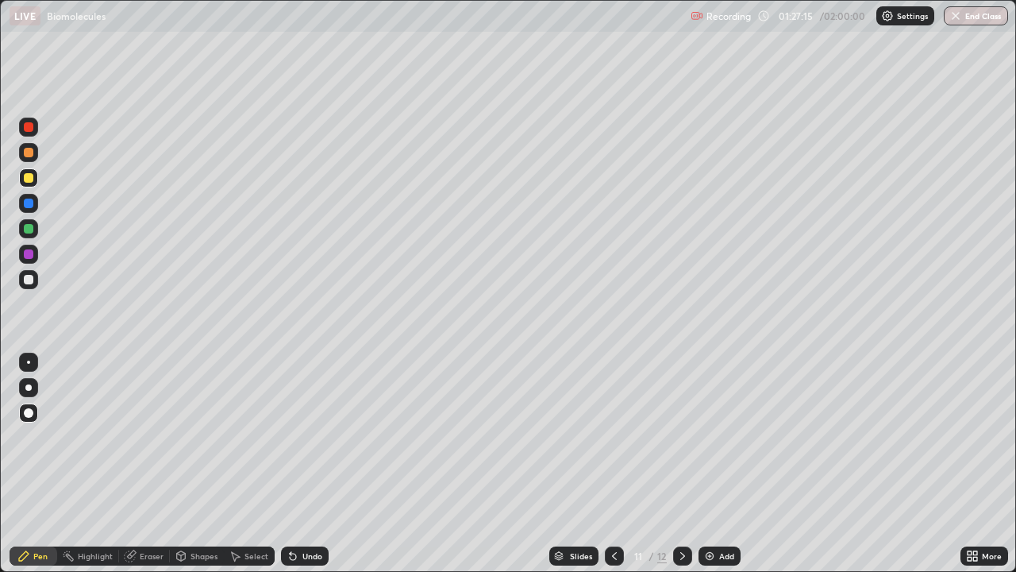
click at [159, 464] on div "Eraser" at bounding box center [144, 555] width 51 height 19
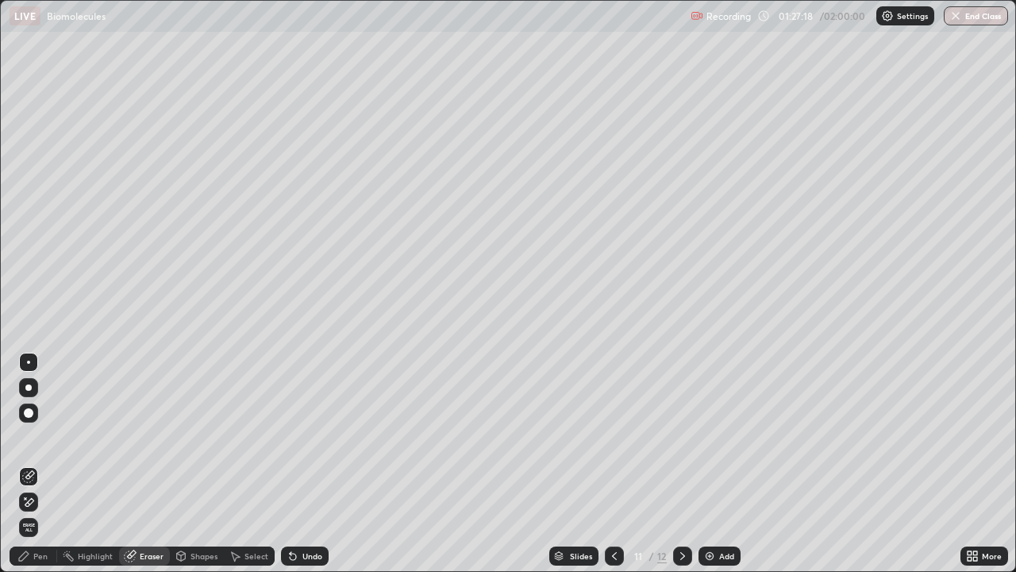
click at [39, 464] on div "Pen" at bounding box center [40, 556] width 14 height 8
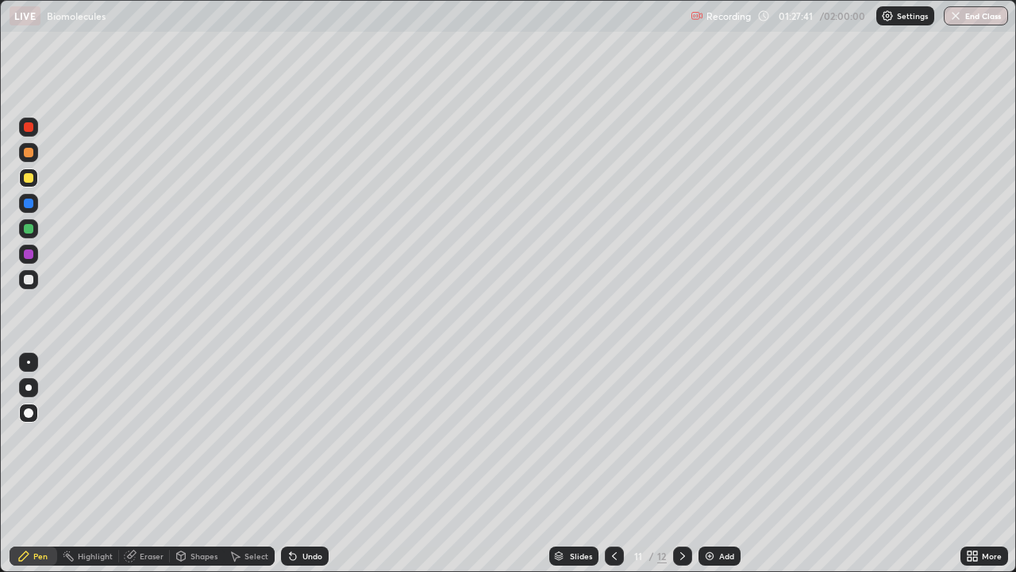
click at [143, 464] on div "Eraser" at bounding box center [152, 556] width 24 height 8
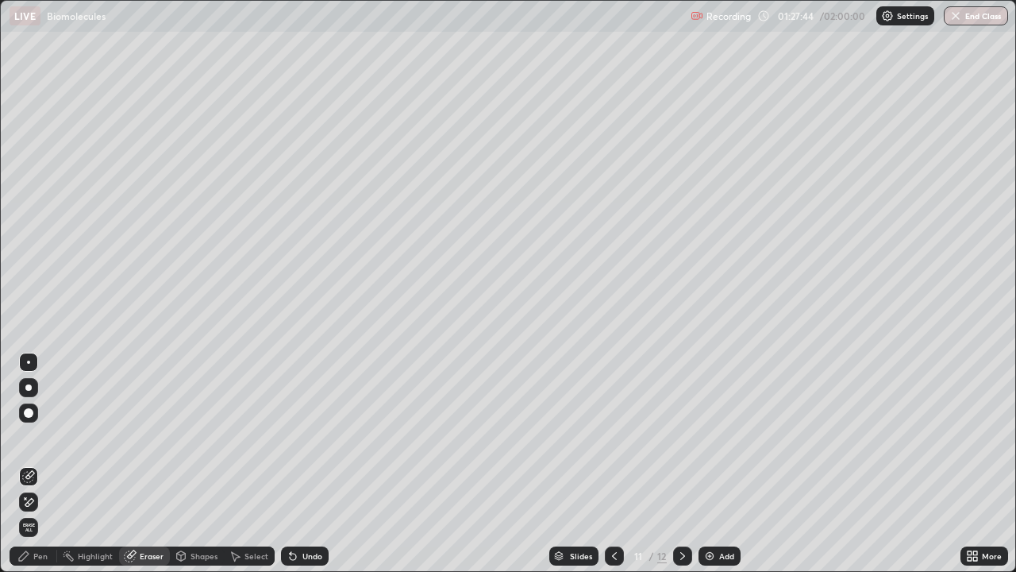
click at [30, 464] on div "Pen" at bounding box center [34, 555] width 48 height 19
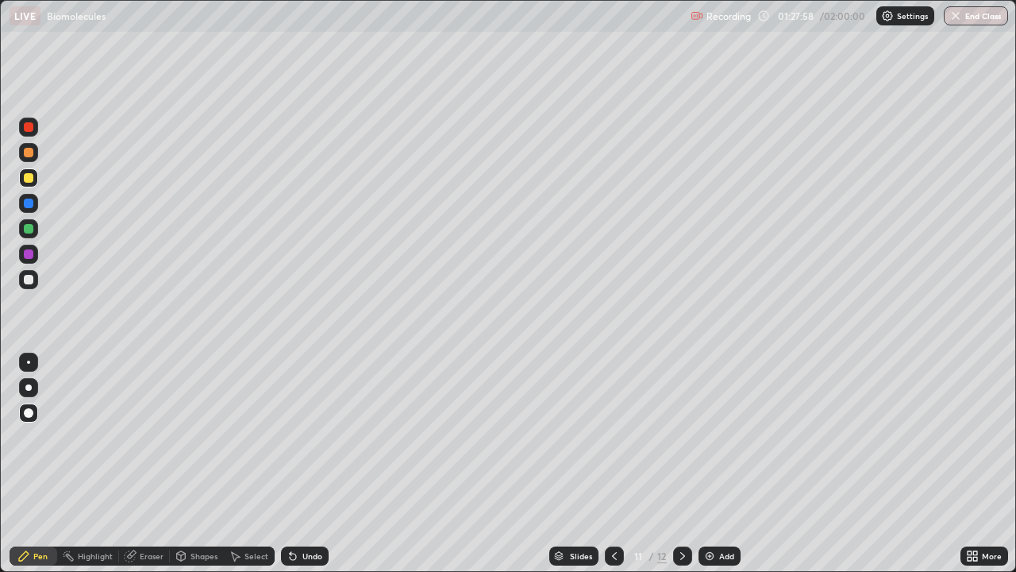
click at [206, 464] on div "Shapes" at bounding box center [204, 556] width 27 height 8
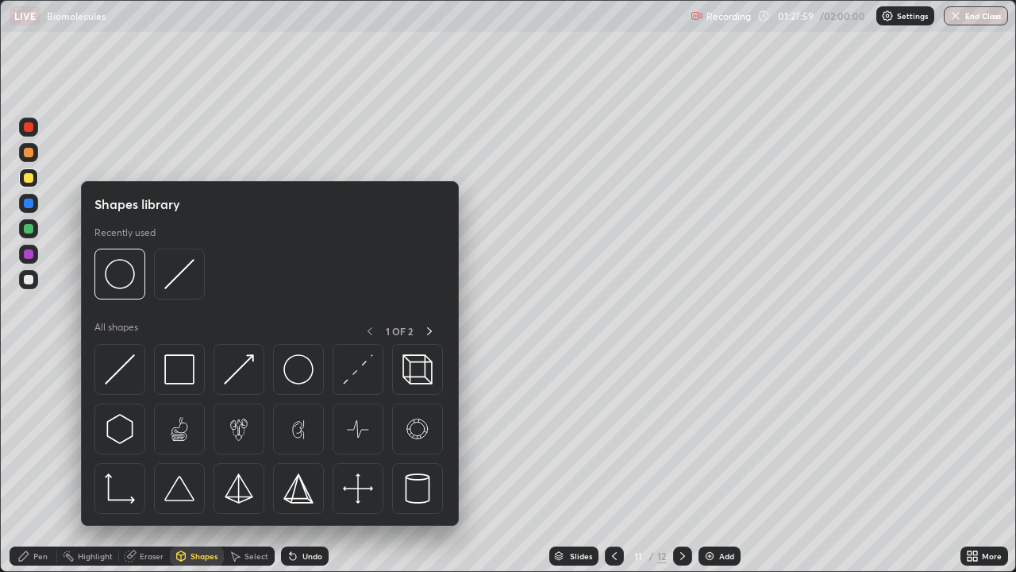
click at [141, 464] on div "Eraser" at bounding box center [152, 556] width 24 height 8
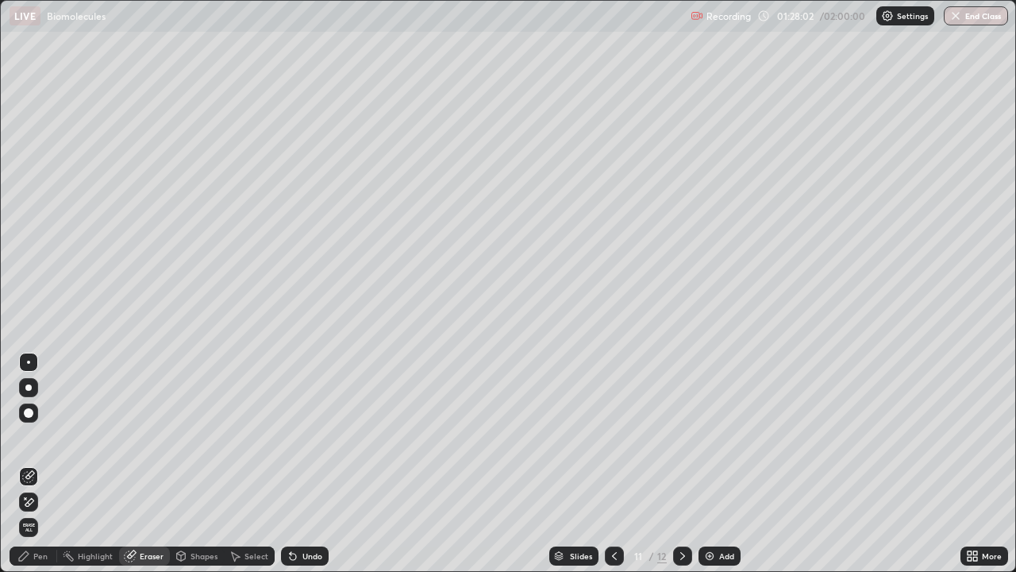
click at [40, 464] on div "Pen" at bounding box center [40, 556] width 14 height 8
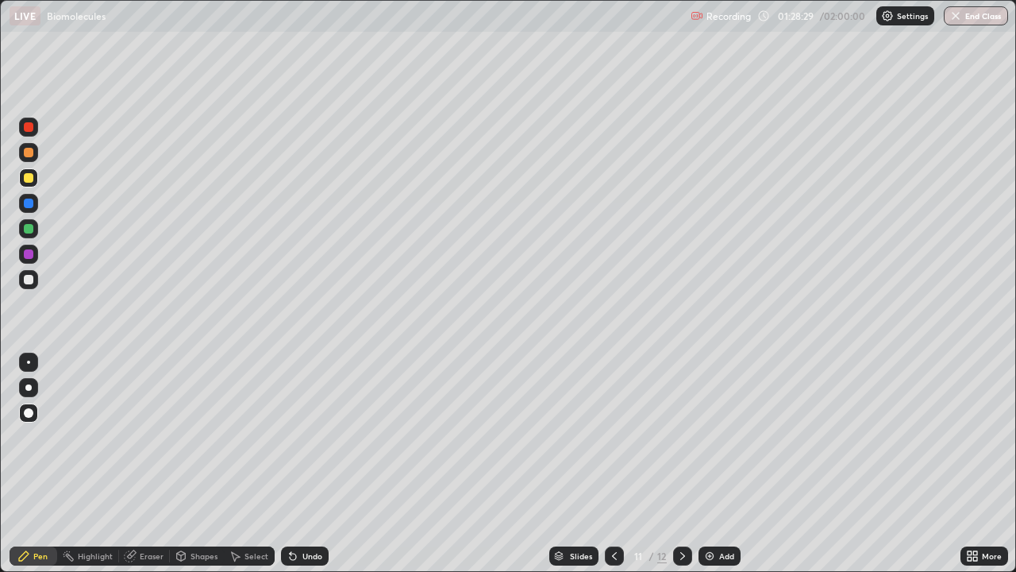
click at [0, 464] on div "Pen Highlight Eraser Shapes Select Undo Slides 11 / 12 Add More" at bounding box center [508, 556] width 1016 height 32
click at [613, 464] on icon at bounding box center [614, 555] width 13 height 13
click at [681, 464] on icon at bounding box center [682, 555] width 13 height 13
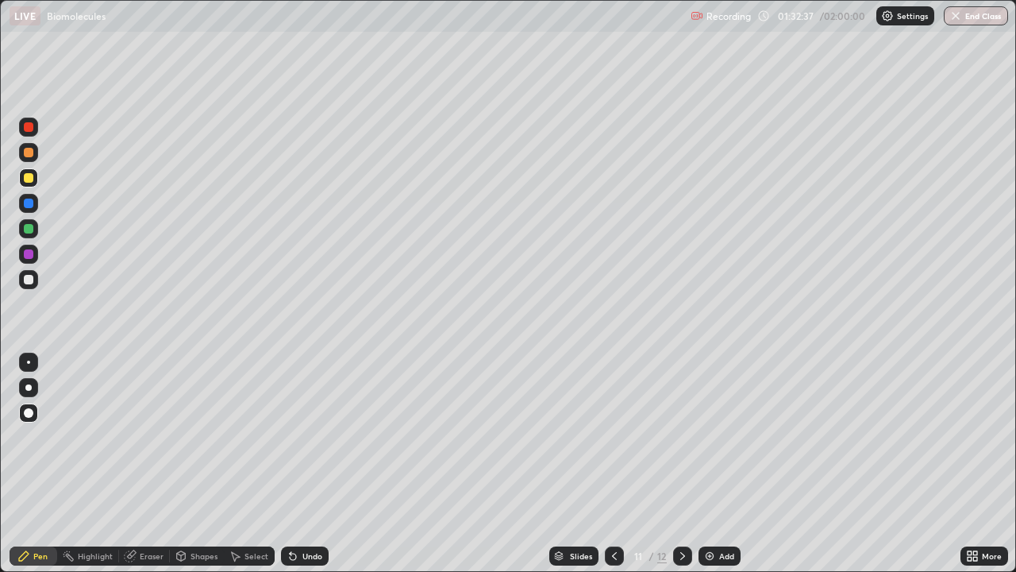
click at [681, 464] on icon at bounding box center [682, 555] width 13 height 13
click at [615, 464] on icon at bounding box center [614, 555] width 13 height 13
click at [722, 464] on div "Add" at bounding box center [726, 556] width 15 height 8
click at [144, 464] on div "Eraser" at bounding box center [152, 556] width 24 height 8
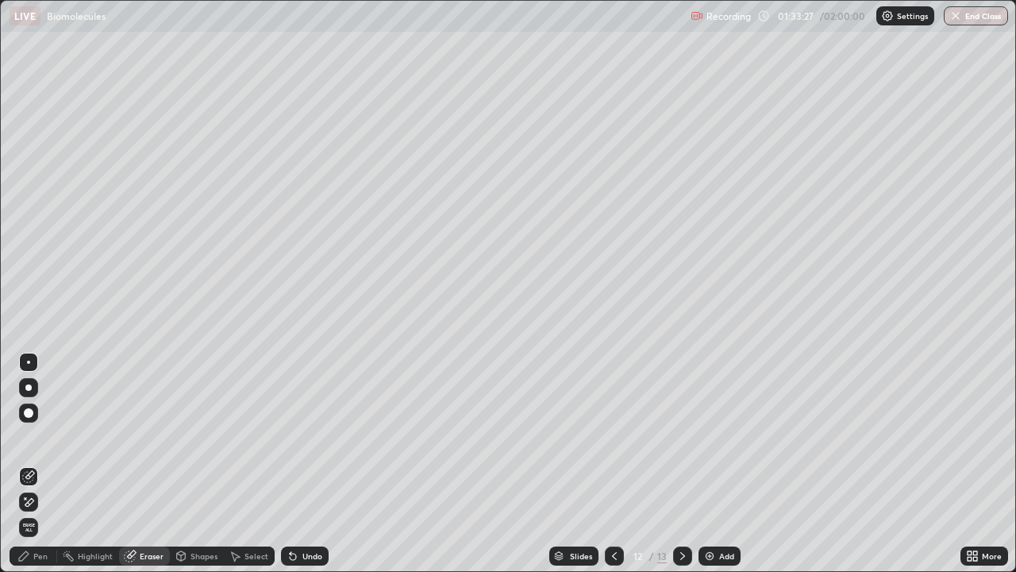
click at [40, 464] on div "Pen" at bounding box center [40, 556] width 14 height 8
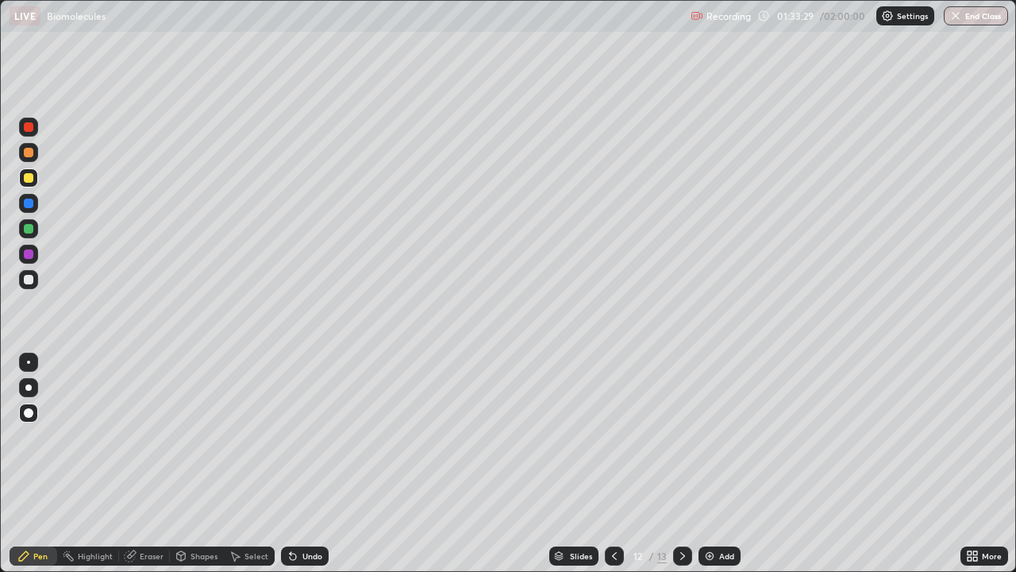
click at [29, 464] on icon at bounding box center [23, 555] width 13 height 13
click at [29, 280] on div at bounding box center [29, 280] width 10 height 10
click at [728, 464] on div "Add" at bounding box center [726, 556] width 15 height 8
click at [29, 277] on div at bounding box center [29, 280] width 10 height 10
click at [148, 464] on div "Eraser" at bounding box center [152, 556] width 24 height 8
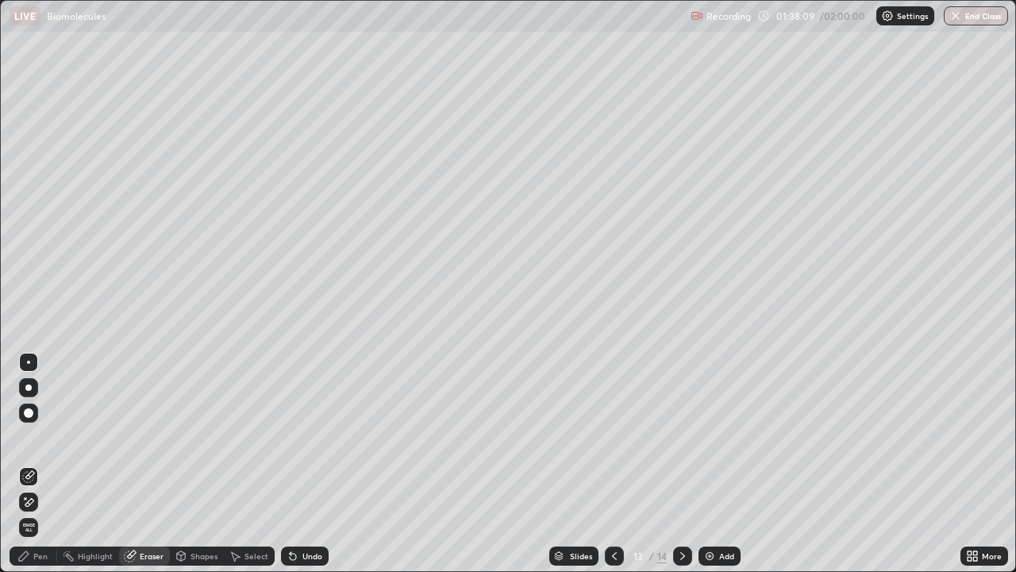
click at [37, 464] on div "Pen" at bounding box center [40, 556] width 14 height 8
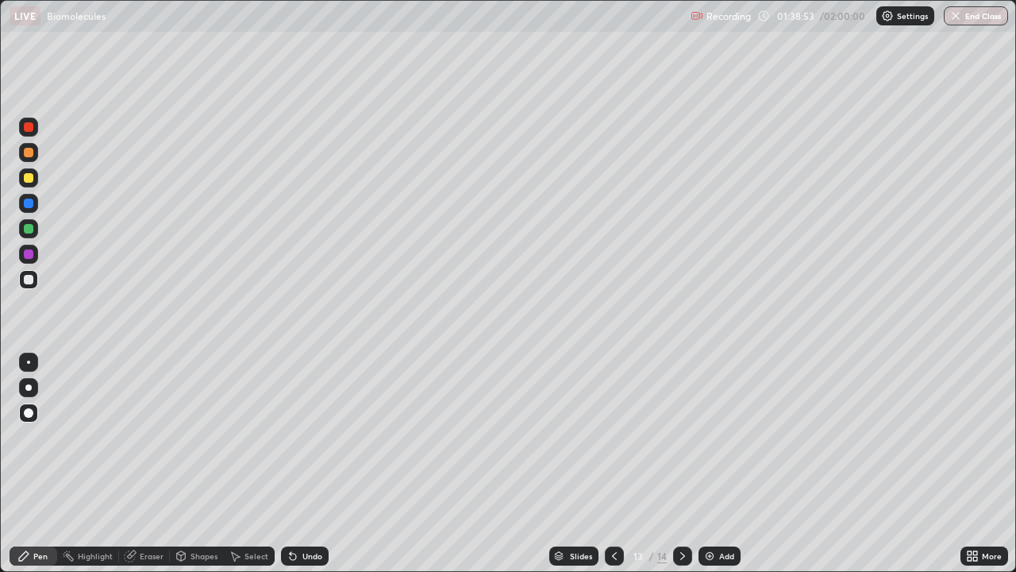
click at [34, 279] on div at bounding box center [28, 279] width 19 height 19
click at [731, 464] on div "Add" at bounding box center [726, 556] width 15 height 8
click at [498, 464] on div "Slides 14 / 15 Add" at bounding box center [645, 556] width 632 height 32
click at [152, 464] on div "Eraser" at bounding box center [152, 556] width 24 height 8
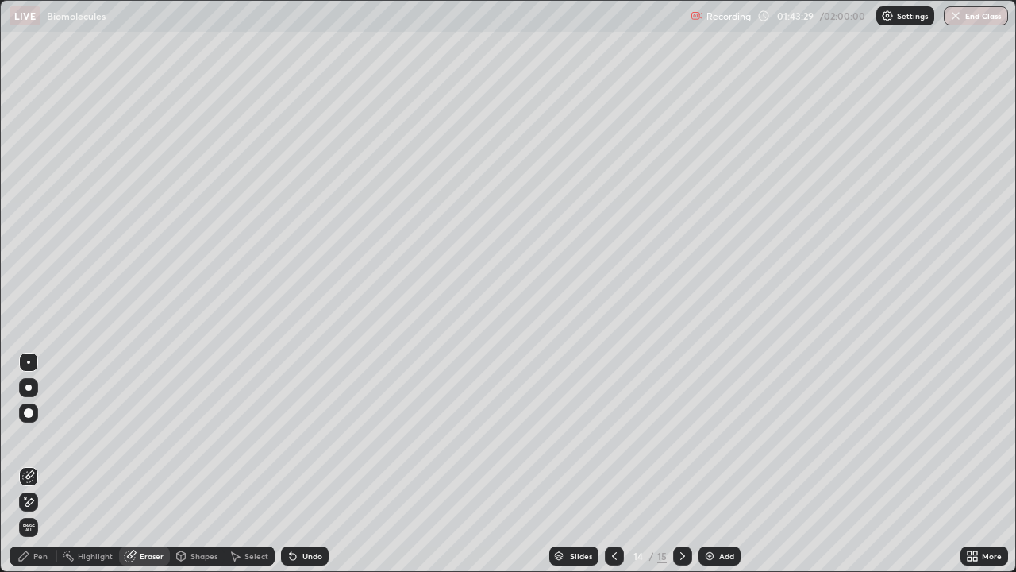
click at [40, 464] on div "Pen" at bounding box center [40, 556] width 14 height 8
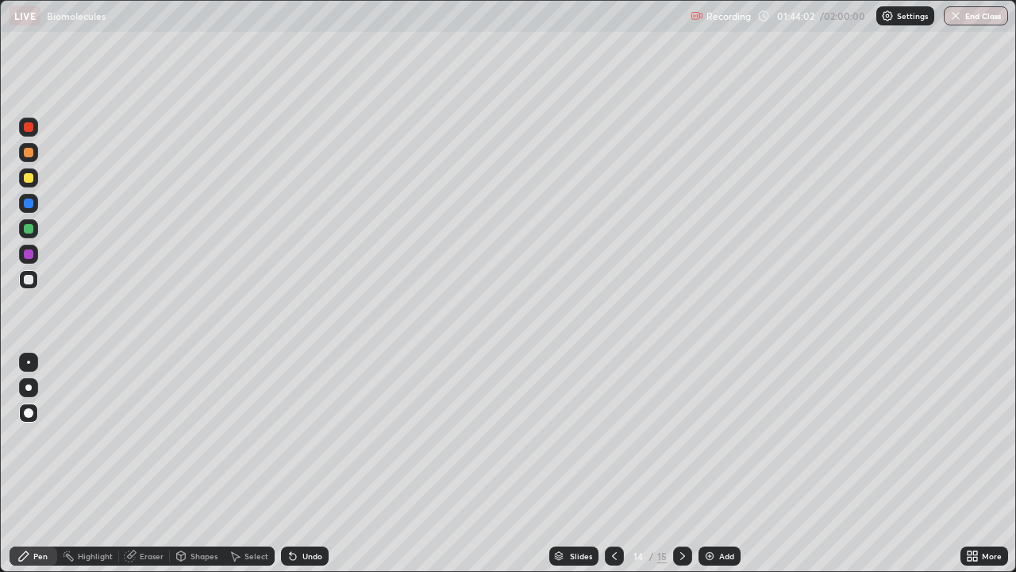
click at [144, 464] on div "Eraser" at bounding box center [152, 556] width 24 height 8
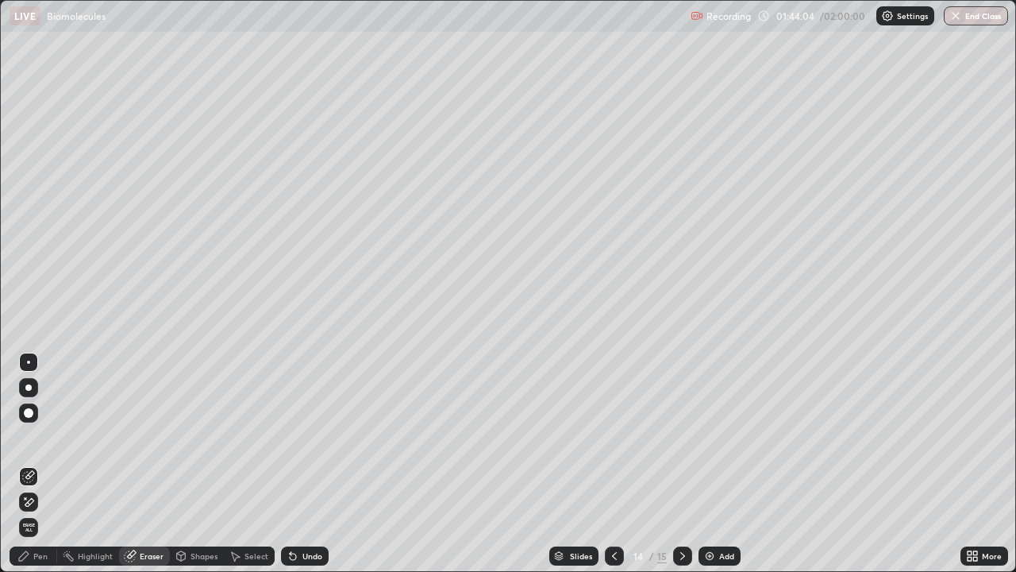
click at [39, 464] on div "Pen" at bounding box center [40, 556] width 14 height 8
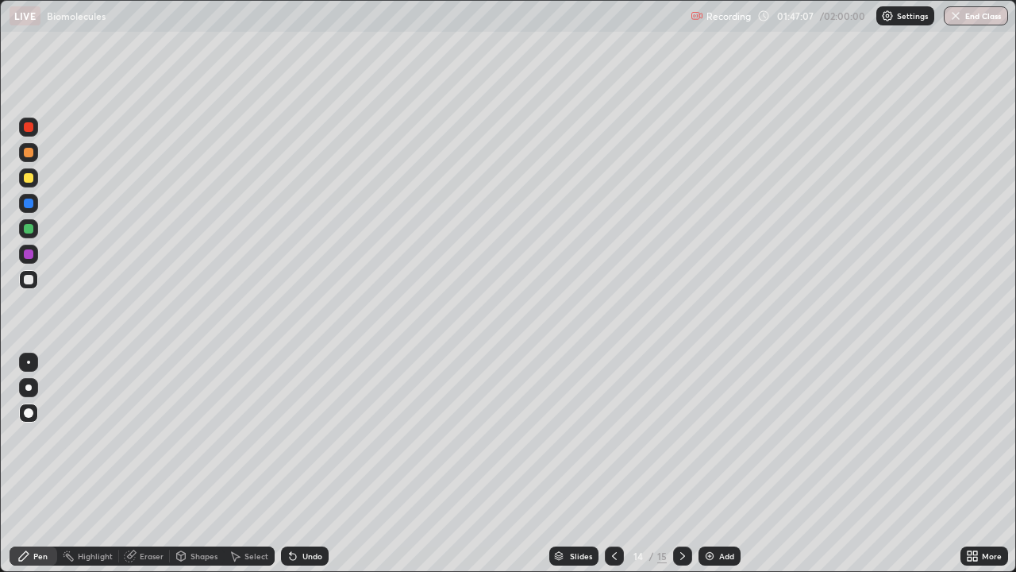
click at [723, 464] on div "Add" at bounding box center [726, 556] width 15 height 8
click at [24, 226] on div at bounding box center [29, 229] width 10 height 10
click at [268, 464] on div "Select" at bounding box center [249, 555] width 51 height 19
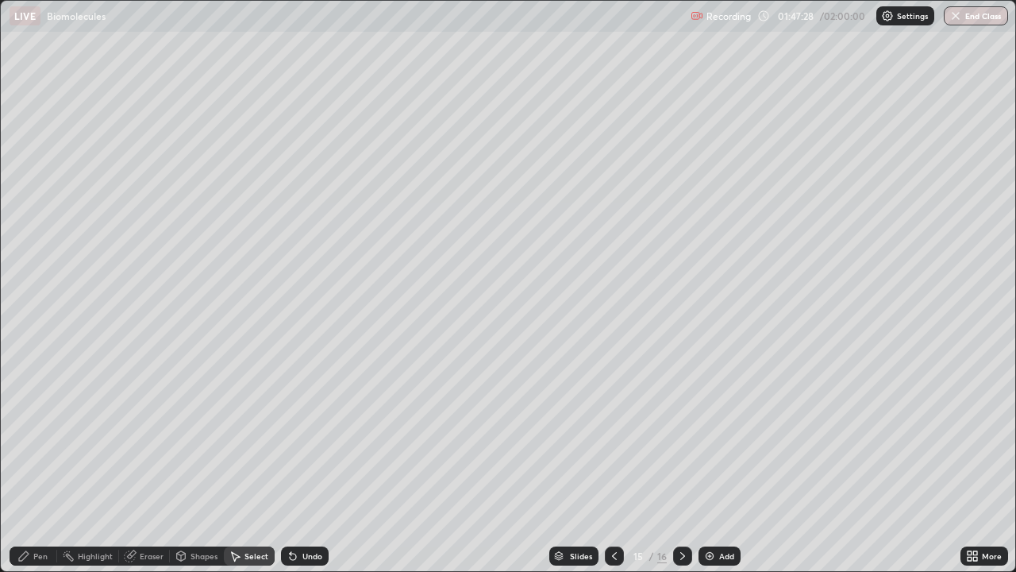
click at [0, 0] on div at bounding box center [0, 0] width 0 height 0
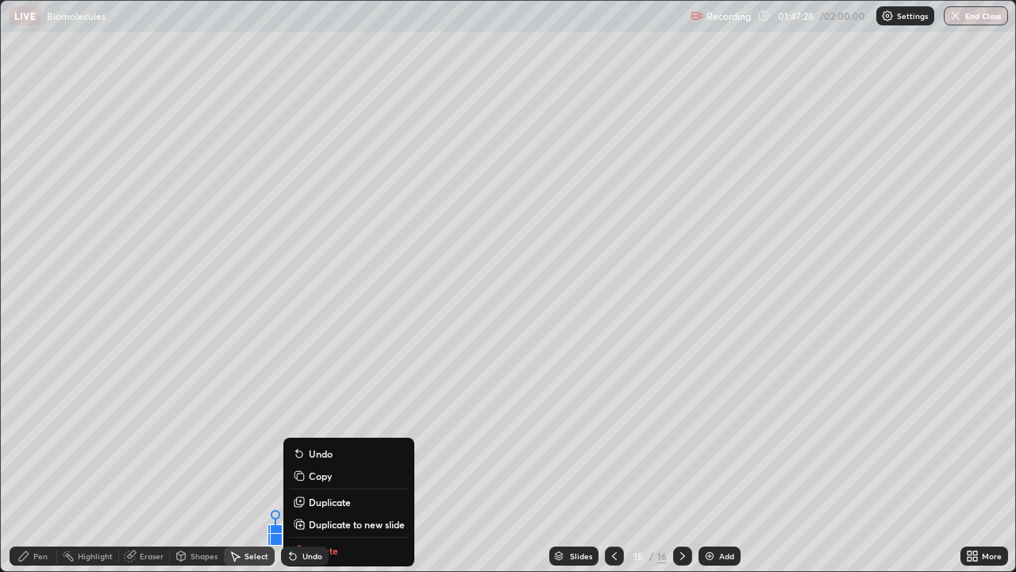
click at [275, 464] on div "0 ° Undo Copy Duplicate Duplicate to new slide Delete" at bounding box center [508, 286] width 1015 height 570
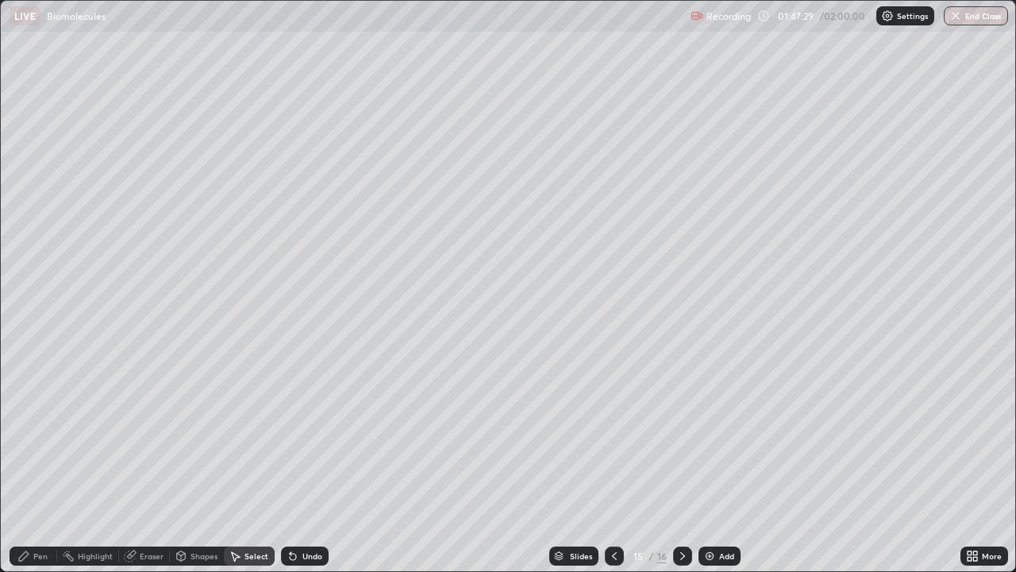
click at [274, 464] on div "0 ° Undo Copy Duplicate Duplicate to new slide Delete" at bounding box center [508, 286] width 1015 height 570
click at [34, 464] on div "Pen" at bounding box center [40, 556] width 14 height 8
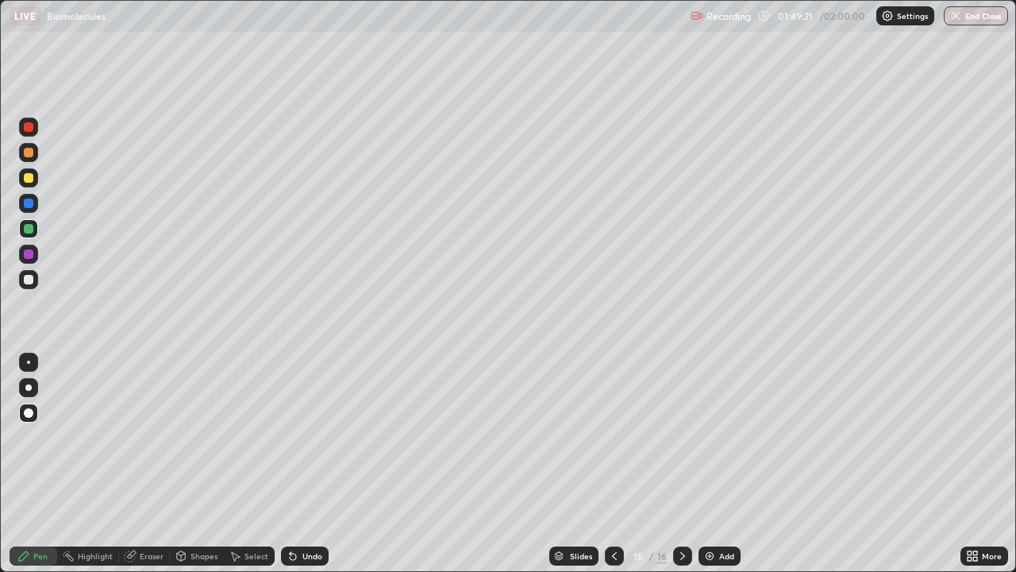
click at [35, 464] on div "Pen" at bounding box center [40, 556] width 14 height 8
click at [725, 464] on div "Add" at bounding box center [726, 556] width 15 height 8
click at [995, 23] on button "End Class" at bounding box center [977, 15] width 63 height 19
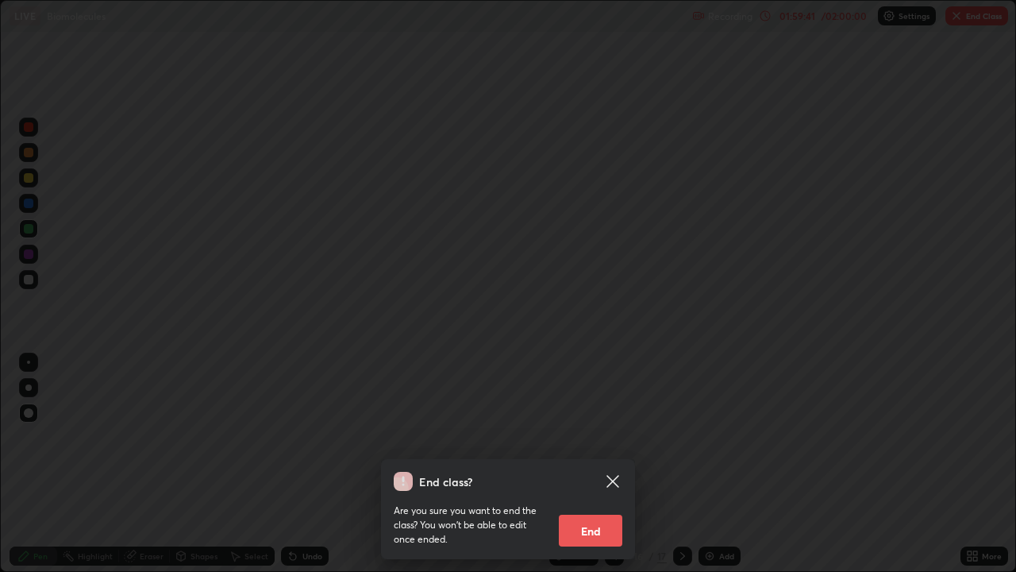
click at [588, 464] on button "End" at bounding box center [591, 530] width 64 height 32
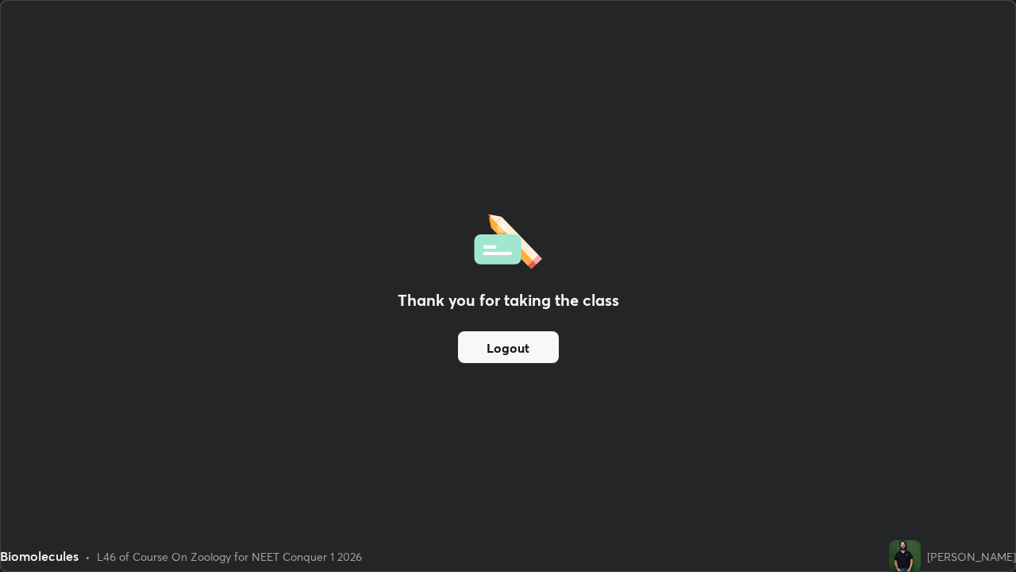
click at [517, 348] on button "Logout" at bounding box center [508, 347] width 101 height 32
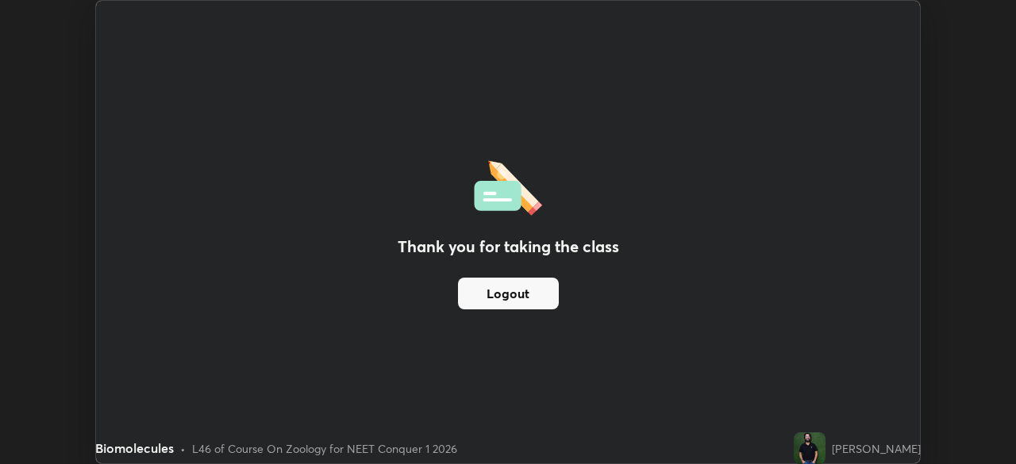
scroll to position [78931, 78379]
